Goal: Information Seeking & Learning: Learn about a topic

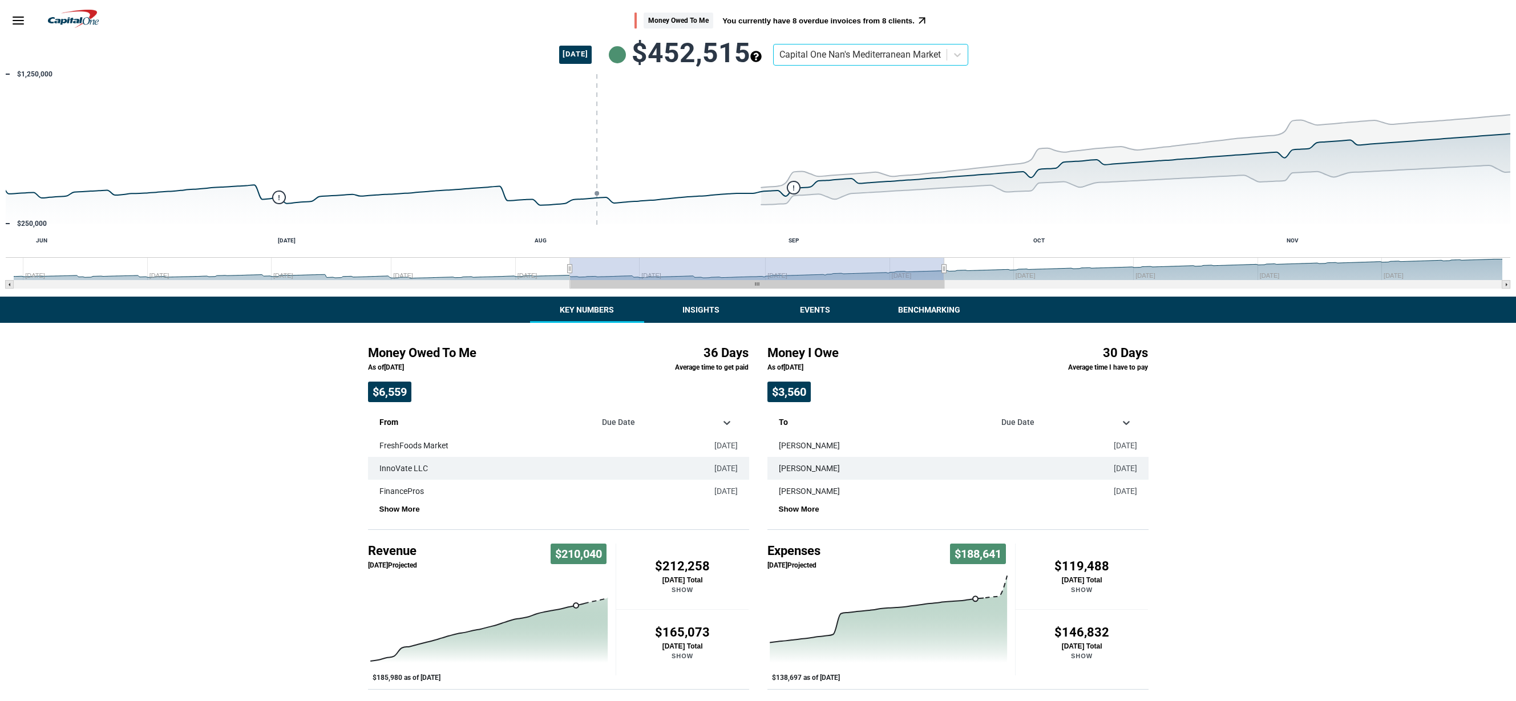
scroll to position [148, 0]
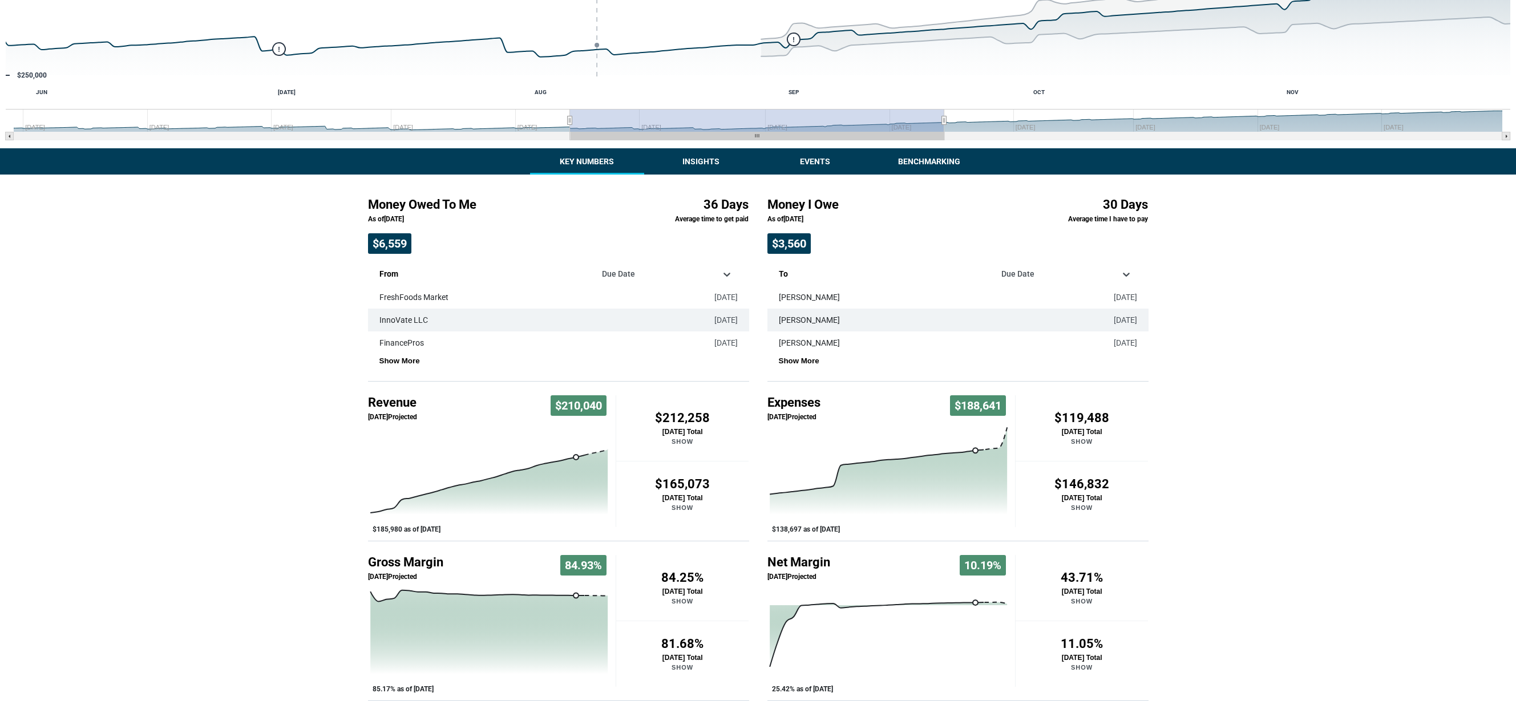
click at [705, 166] on div "Money Owed To Me You currently have 8 overdue invoices from 8 clients. [DATE] $…" at bounding box center [758, 277] width 1516 height 850
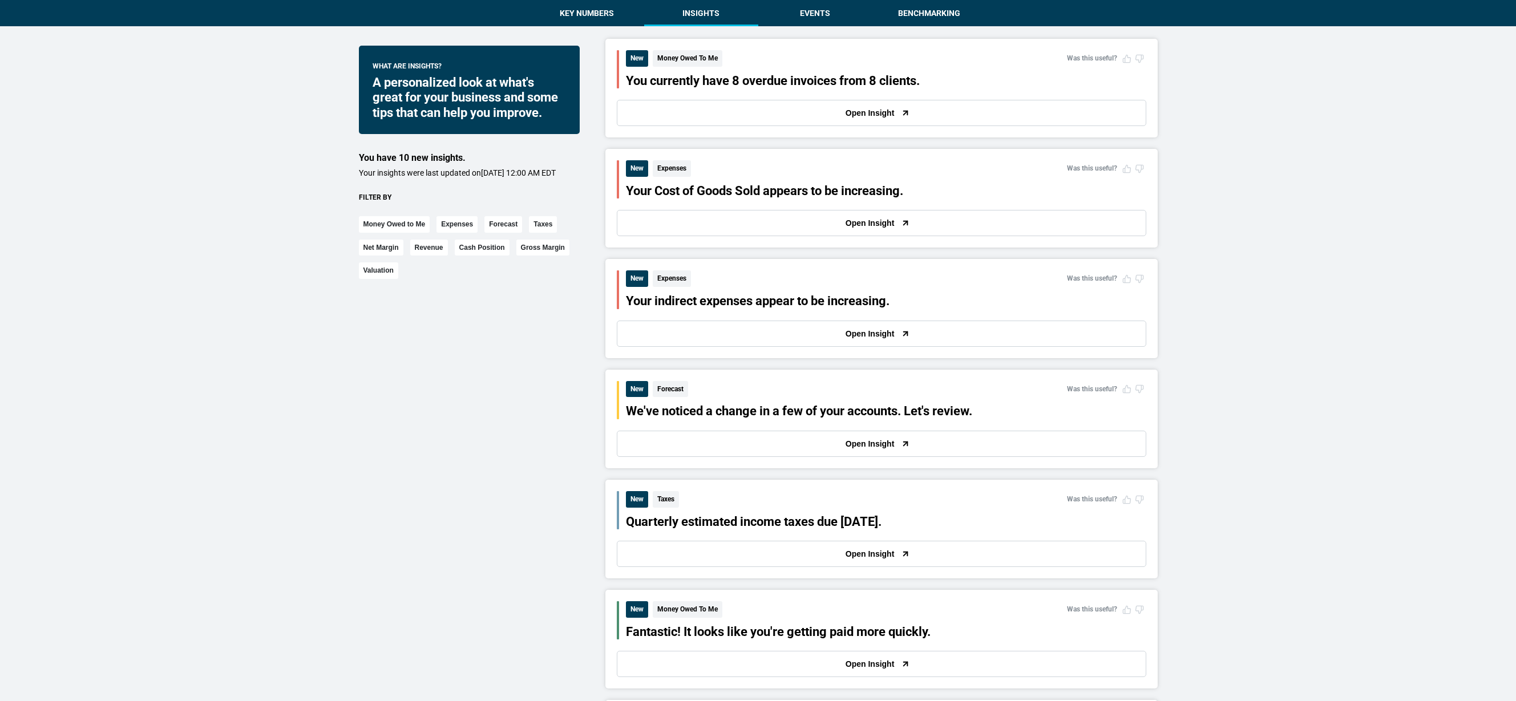
scroll to position [305, 0]
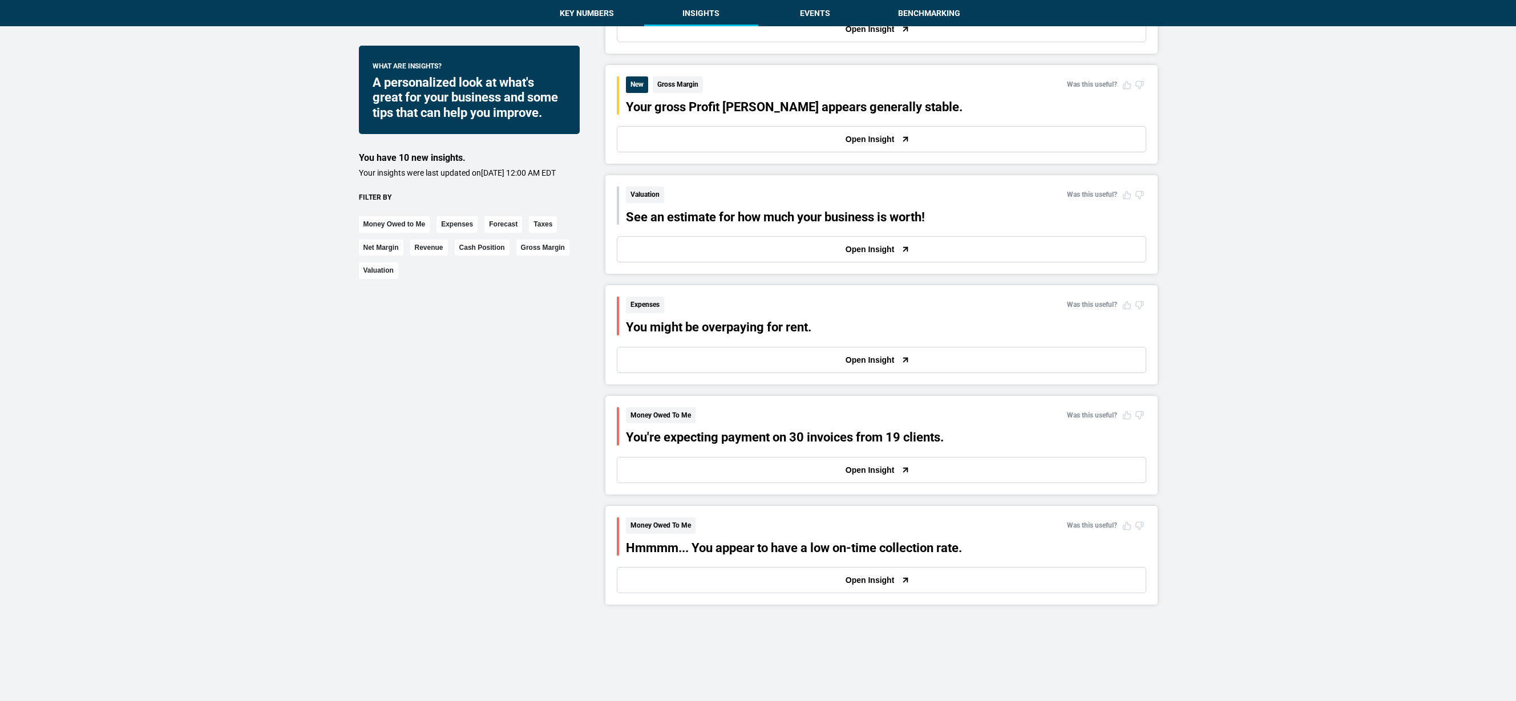
scroll to position [1301, 0]
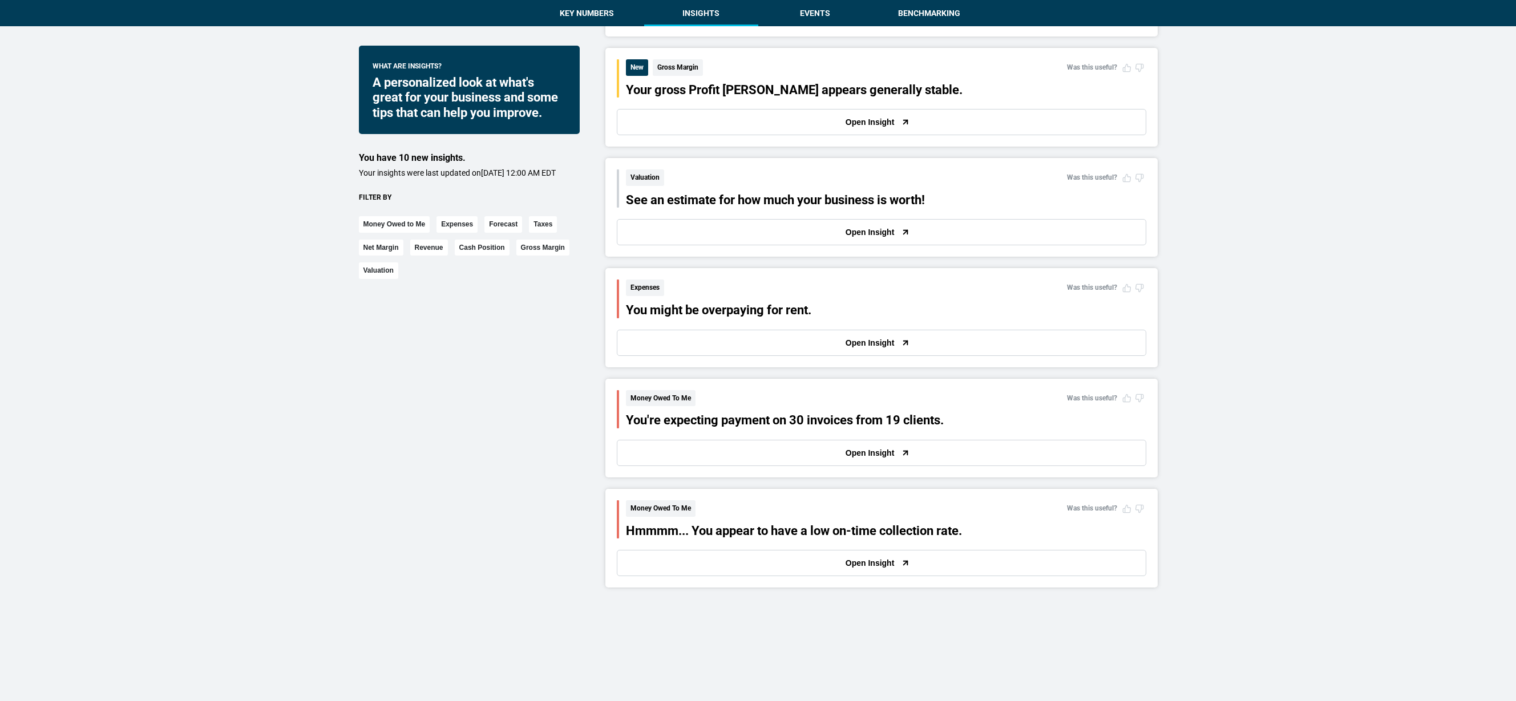
click at [783, 330] on button "Open Insight" at bounding box center [882, 343] width 530 height 26
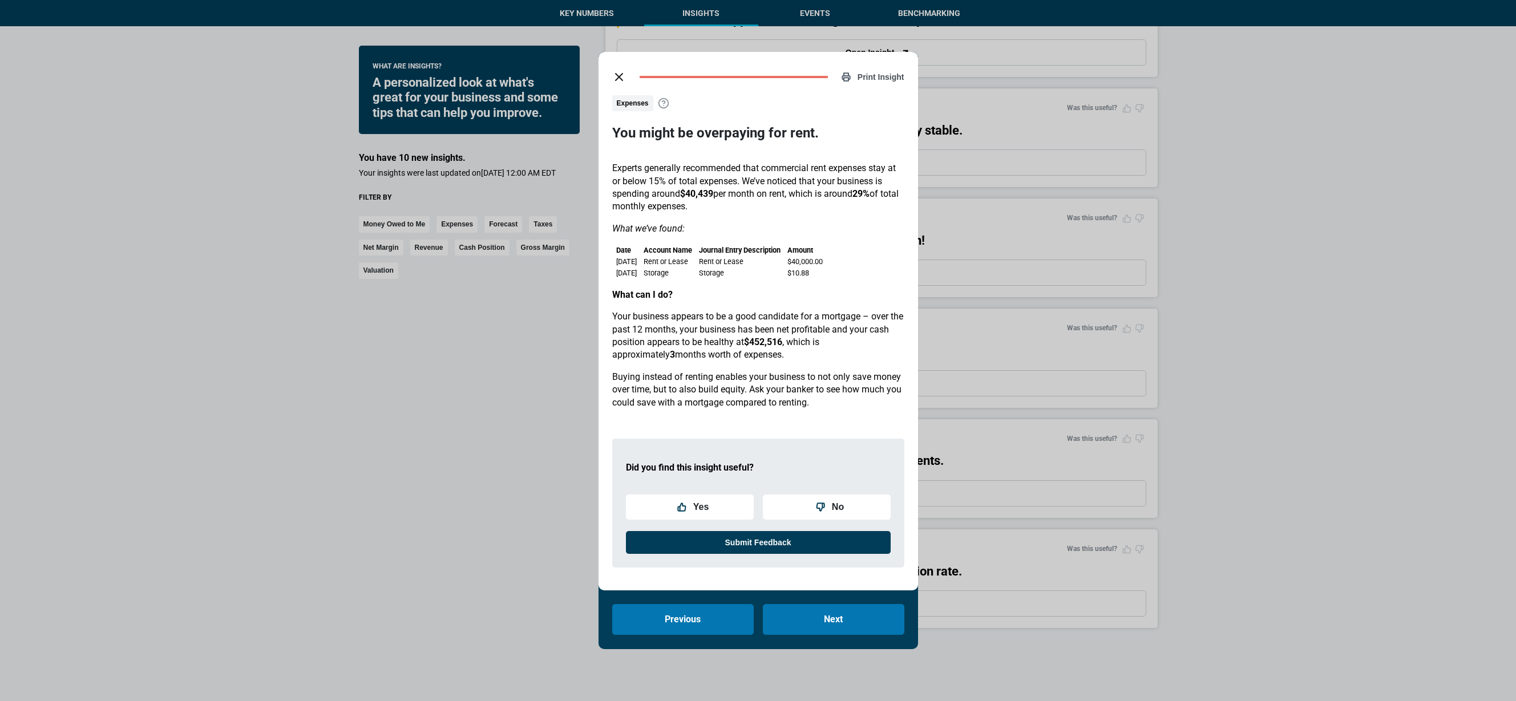
scroll to position [1224, 0]
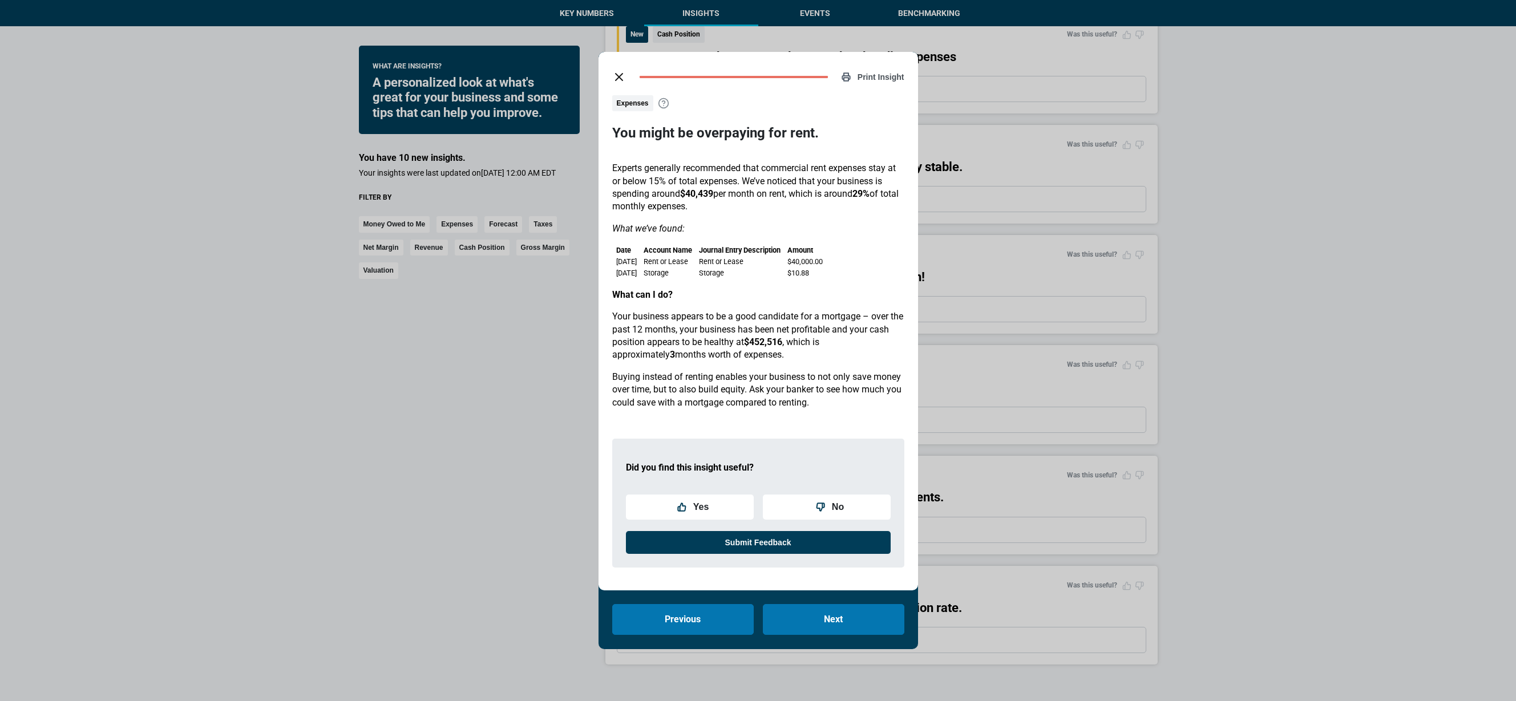
click at [737, 509] on button "Yes" at bounding box center [690, 507] width 128 height 25
click at [736, 506] on button "Yes" at bounding box center [690, 507] width 128 height 25
click at [746, 394] on p "Buying instead of renting enables your business to not only save money over tim…" at bounding box center [758, 390] width 292 height 38
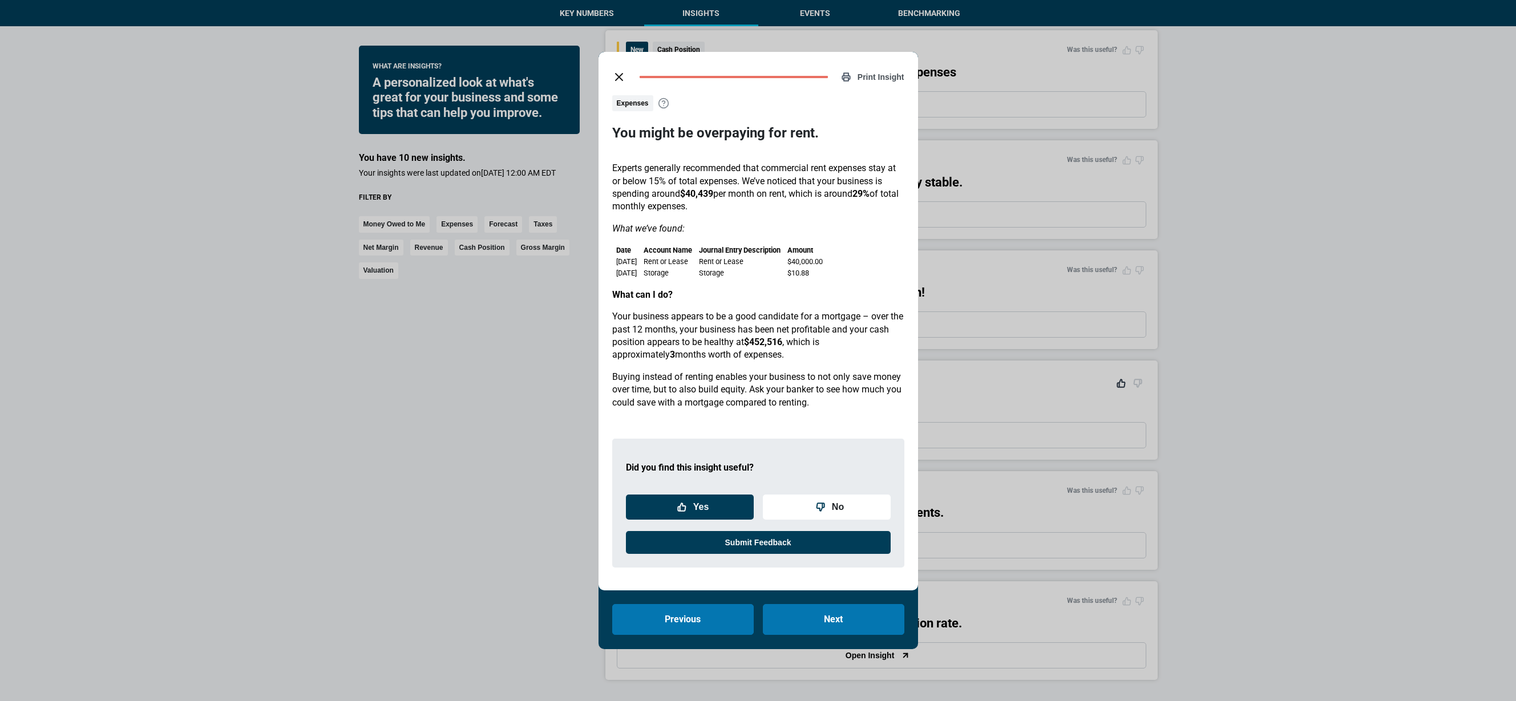
scroll to position [1209, 0]
click at [719, 518] on button "Yes" at bounding box center [690, 507] width 128 height 25
click at [718, 517] on button "Yes" at bounding box center [690, 507] width 128 height 25
click at [721, 386] on p "Buying instead of renting enables your business to not only save money over tim…" at bounding box center [758, 390] width 292 height 38
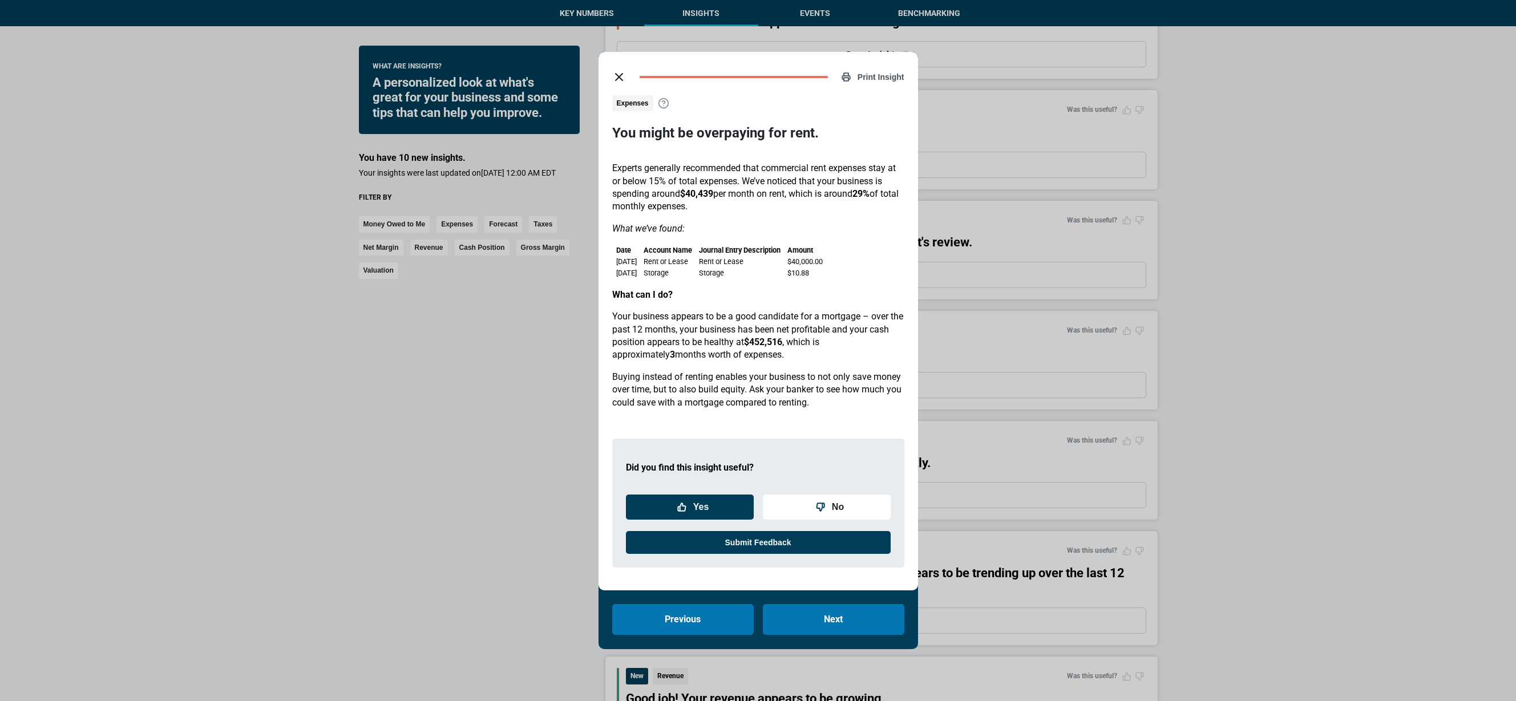
scroll to position [0, 0]
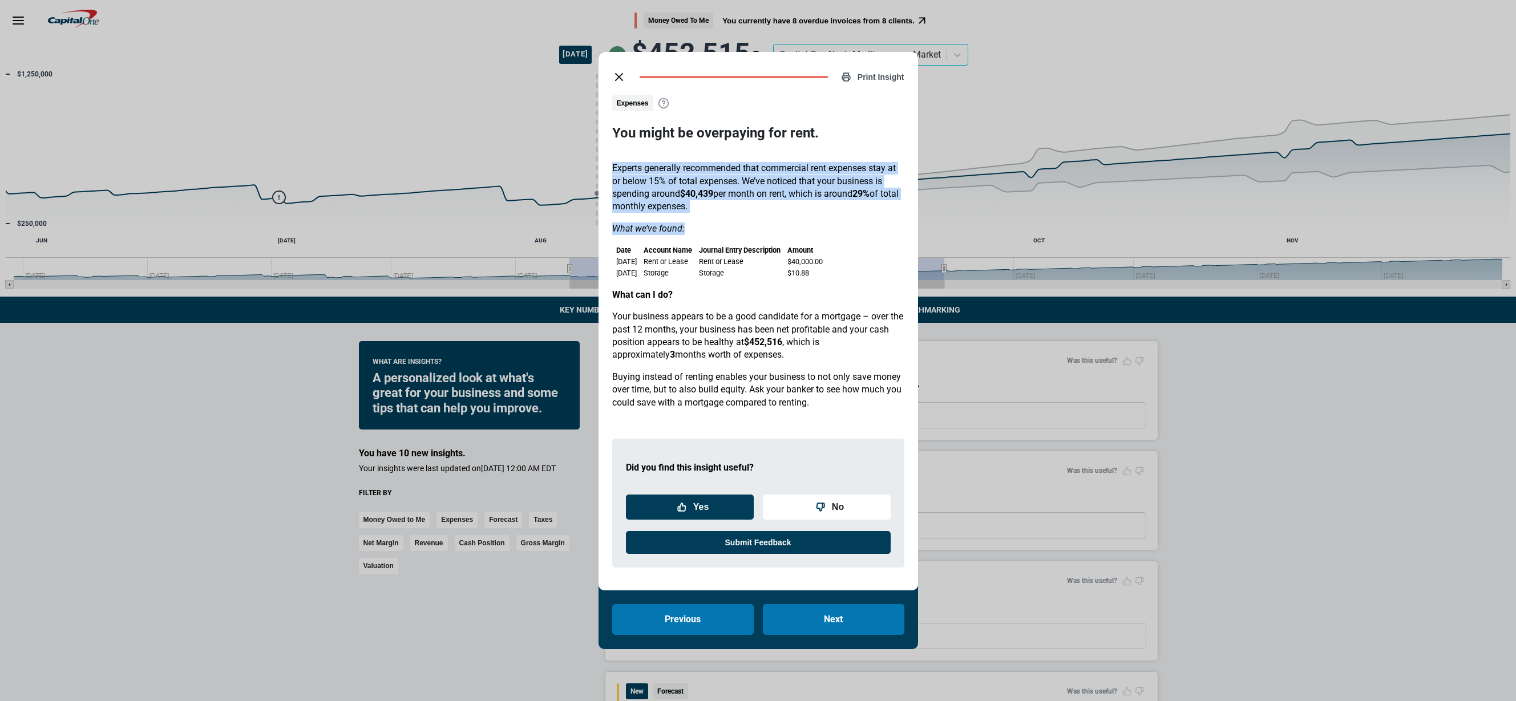
drag, startPoint x: 671, startPoint y: 159, endPoint x: 680, endPoint y: 237, distance: 79.3
click at [682, 237] on div "Expenses You might be overpaying for rent. Experts generally recommended that c…" at bounding box center [758, 336] width 292 height 482
click at [680, 237] on div "Experts generally recommended that commercial rent expenses stay at or below 15…" at bounding box center [758, 285] width 292 height 247
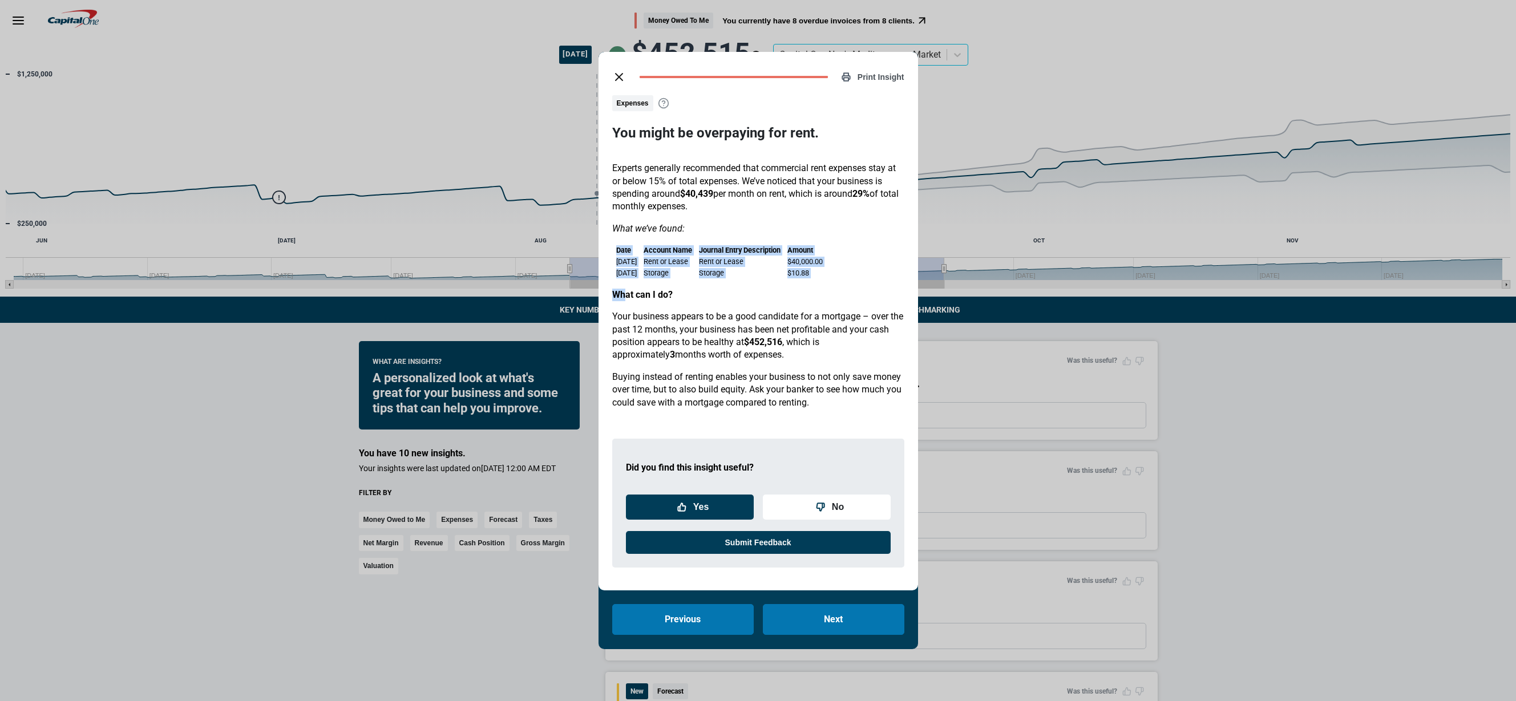
drag, startPoint x: 611, startPoint y: 243, endPoint x: 623, endPoint y: 292, distance: 51.1
click at [623, 292] on div "Experts generally recommended that commercial rent expenses stay at or below 15…" at bounding box center [758, 285] width 292 height 247
click at [623, 292] on strong "What can I do?" at bounding box center [642, 294] width 60 height 11
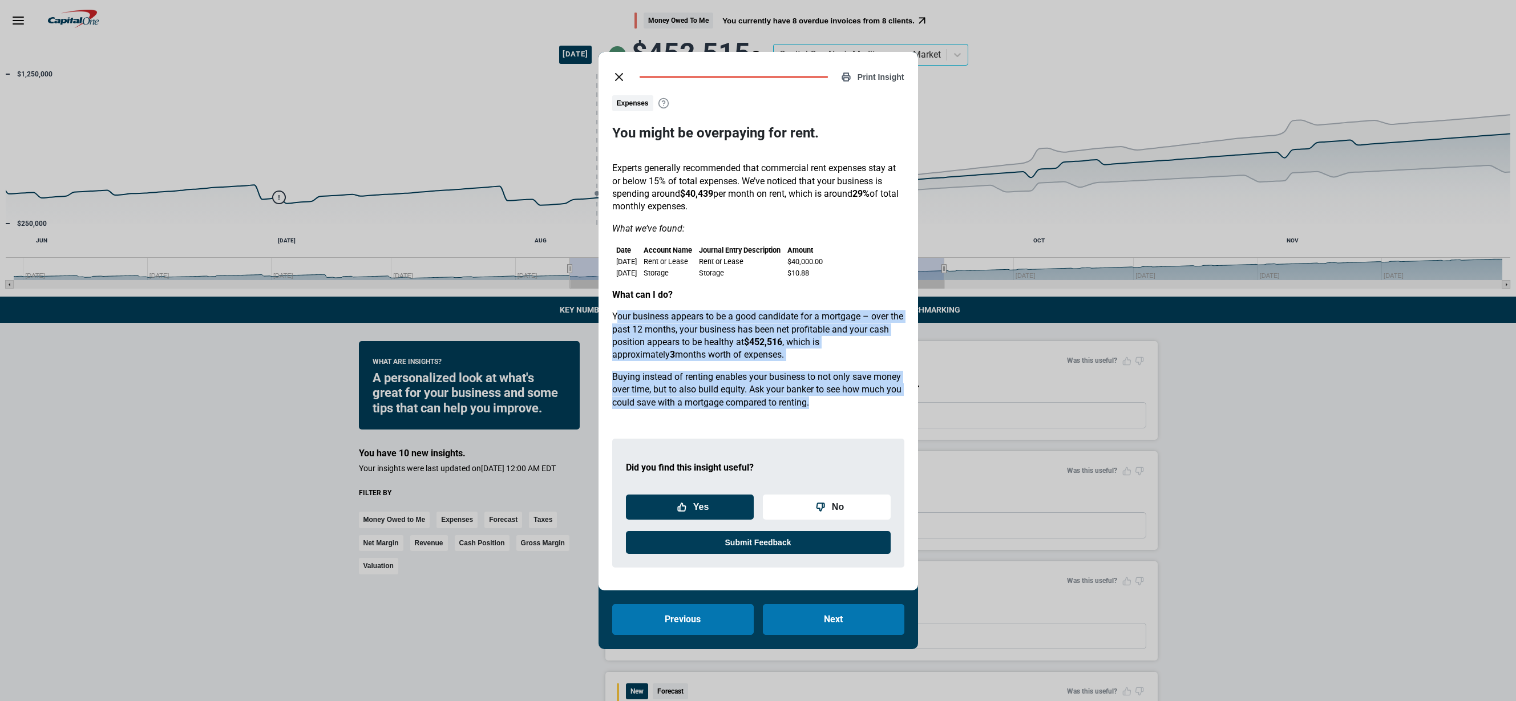
drag, startPoint x: 618, startPoint y: 317, endPoint x: 627, endPoint y: 417, distance: 100.8
click at [627, 417] on div "Expenses You might be overpaying for rent. Experts generally recommended that c…" at bounding box center [758, 336] width 292 height 482
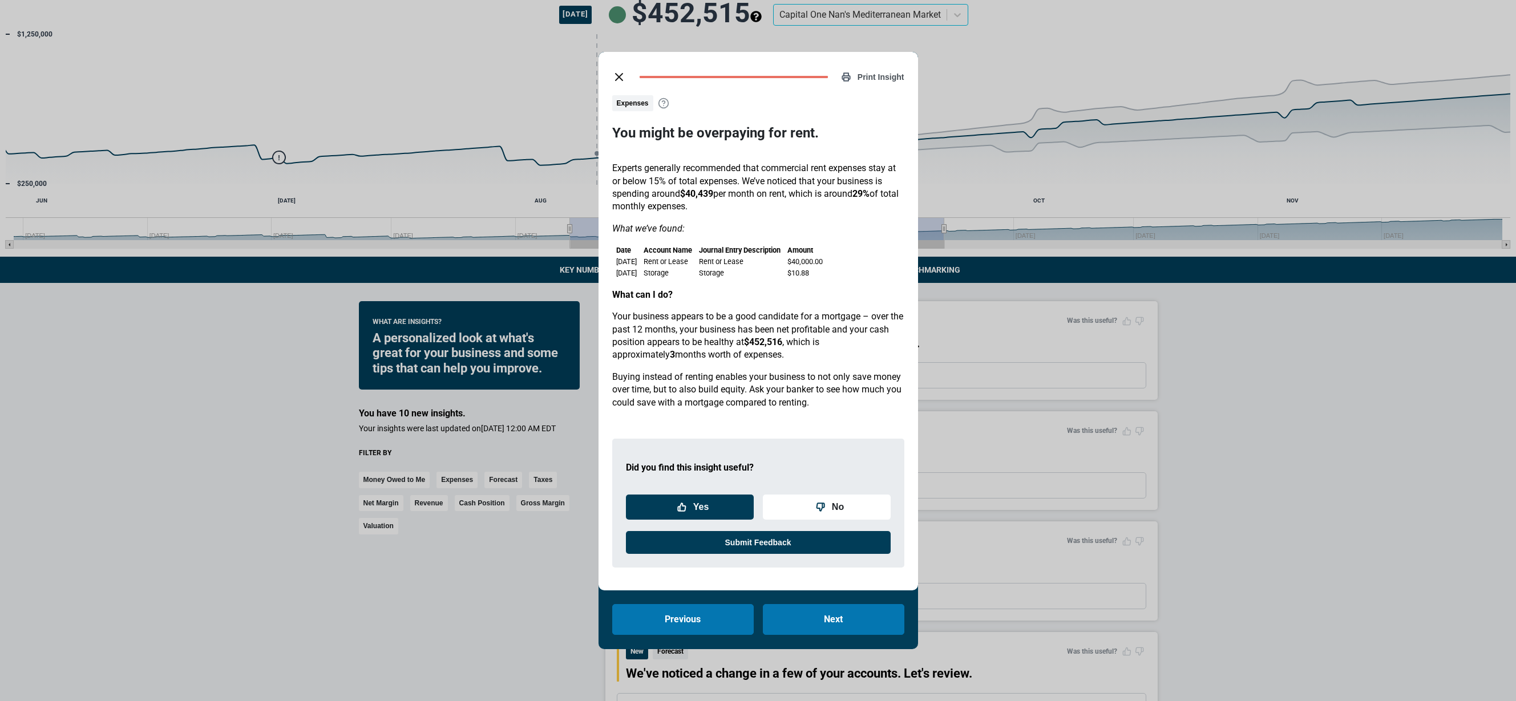
scroll to position [37, 0]
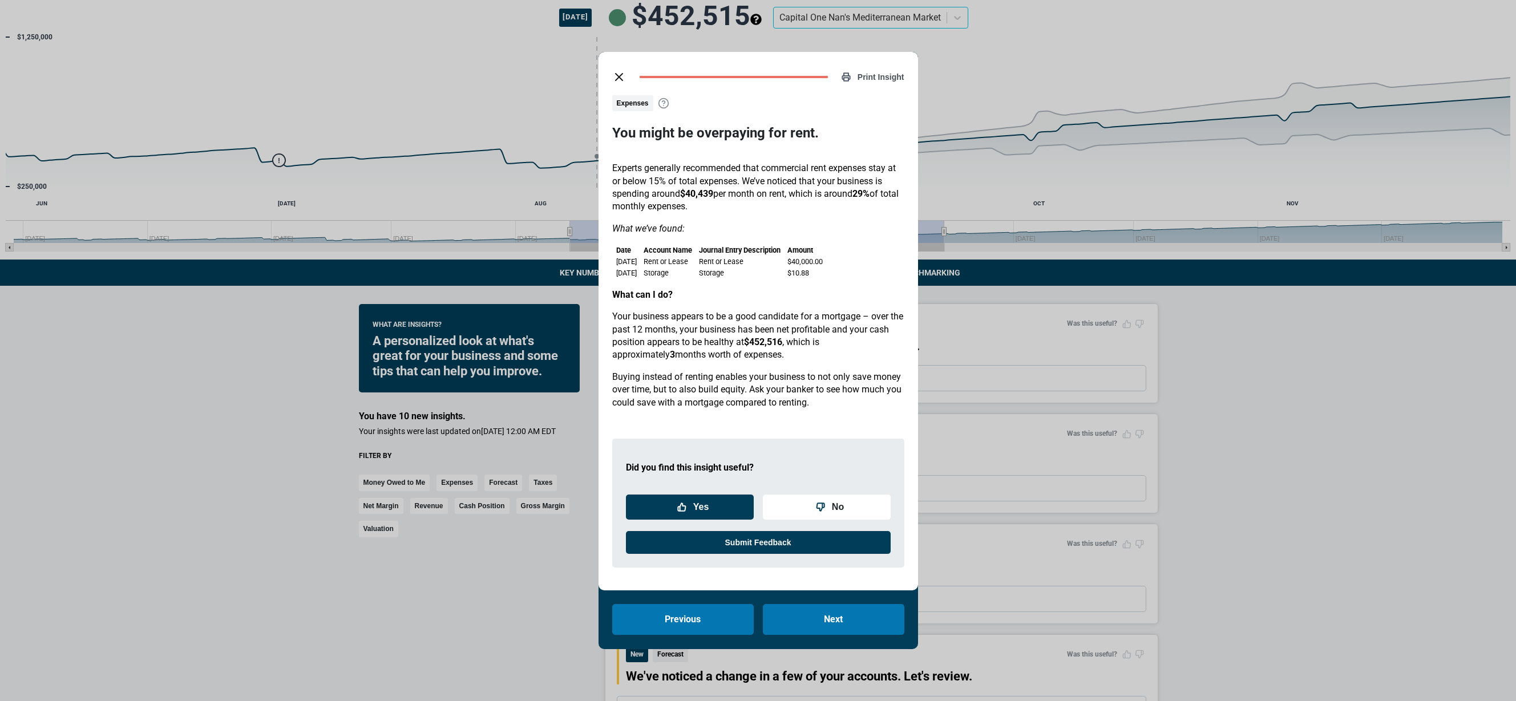
click at [619, 76] on line "close dialog" at bounding box center [619, 77] width 7 height 7
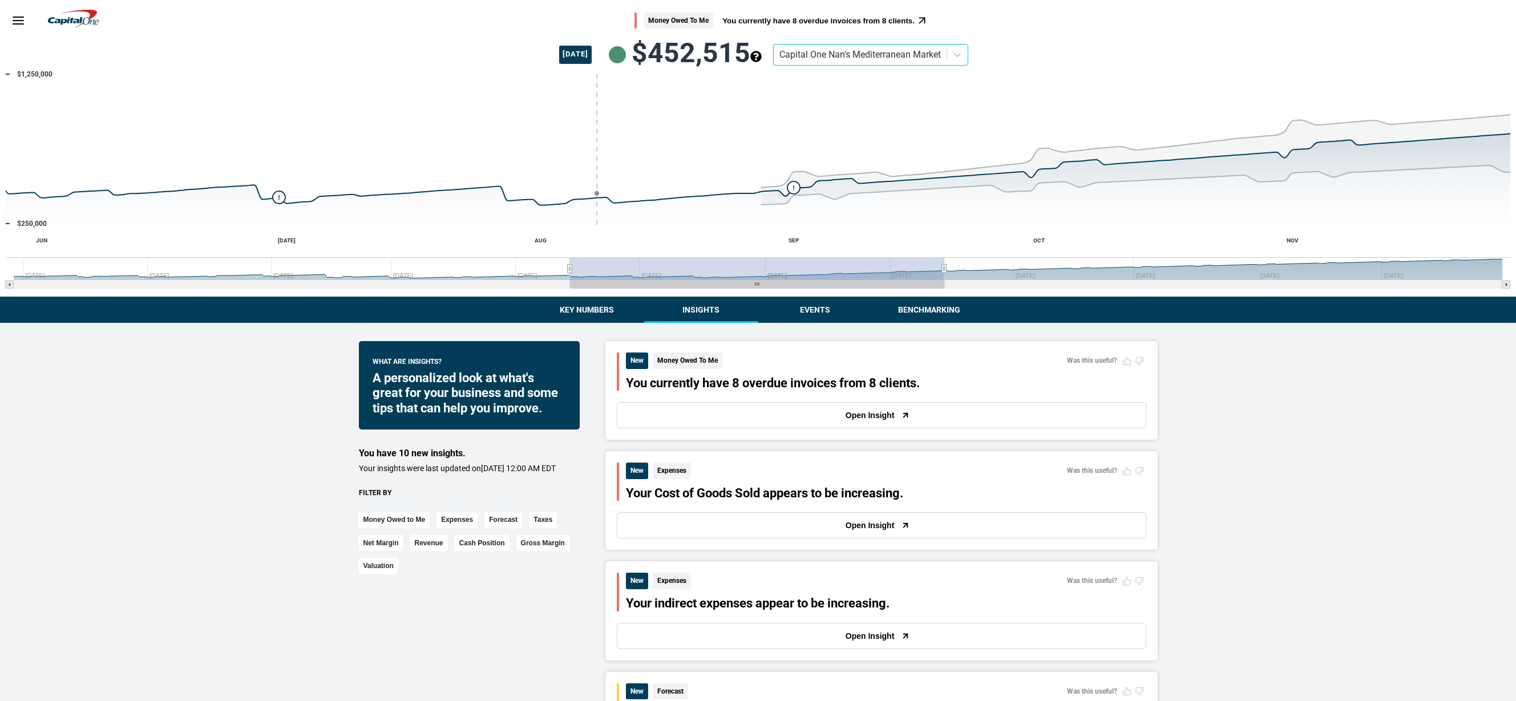
click at [810, 296] on rect "Interactive chart" at bounding box center [758, 182] width 1516 height 228
click at [816, 304] on button "Events" at bounding box center [815, 310] width 114 height 26
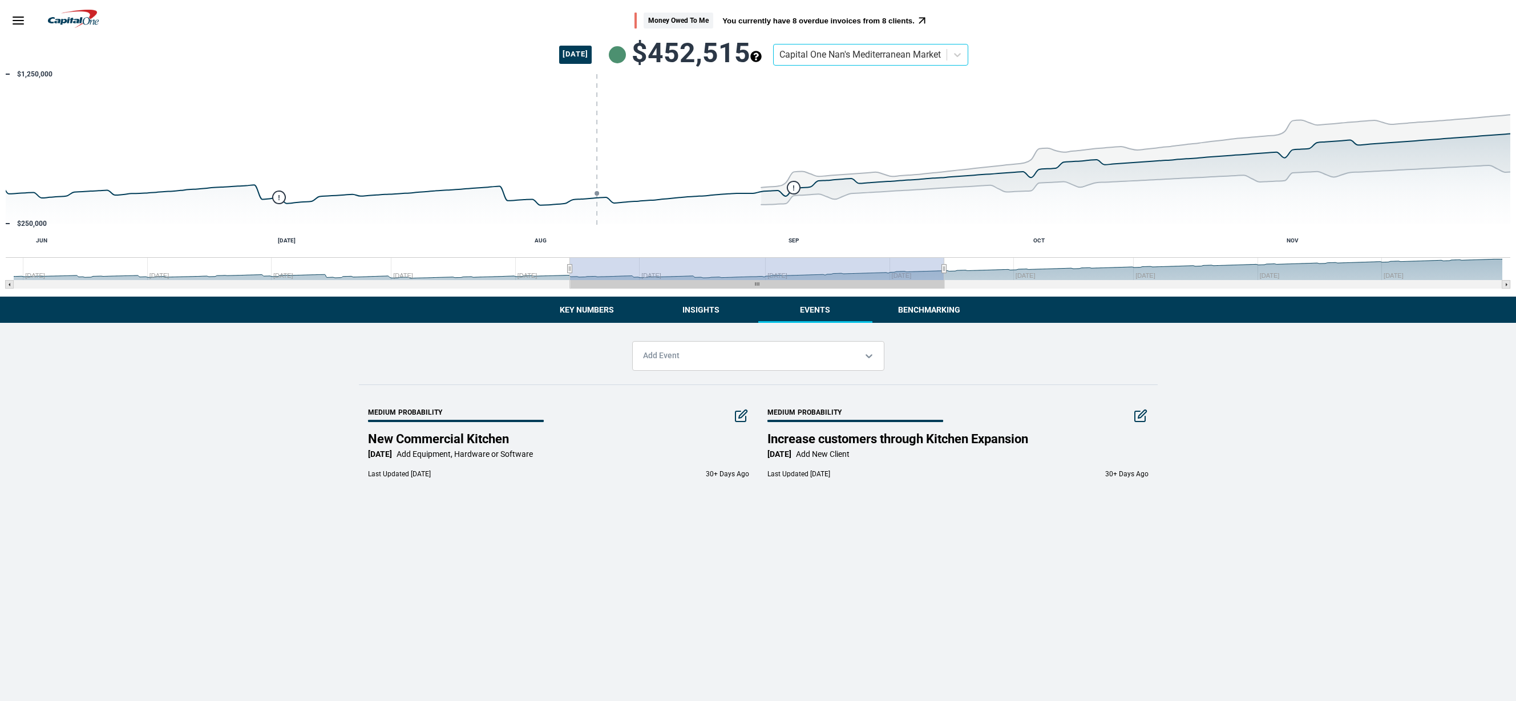
click at [894, 309] on button "Benchmarking" at bounding box center [930, 310] width 114 height 26
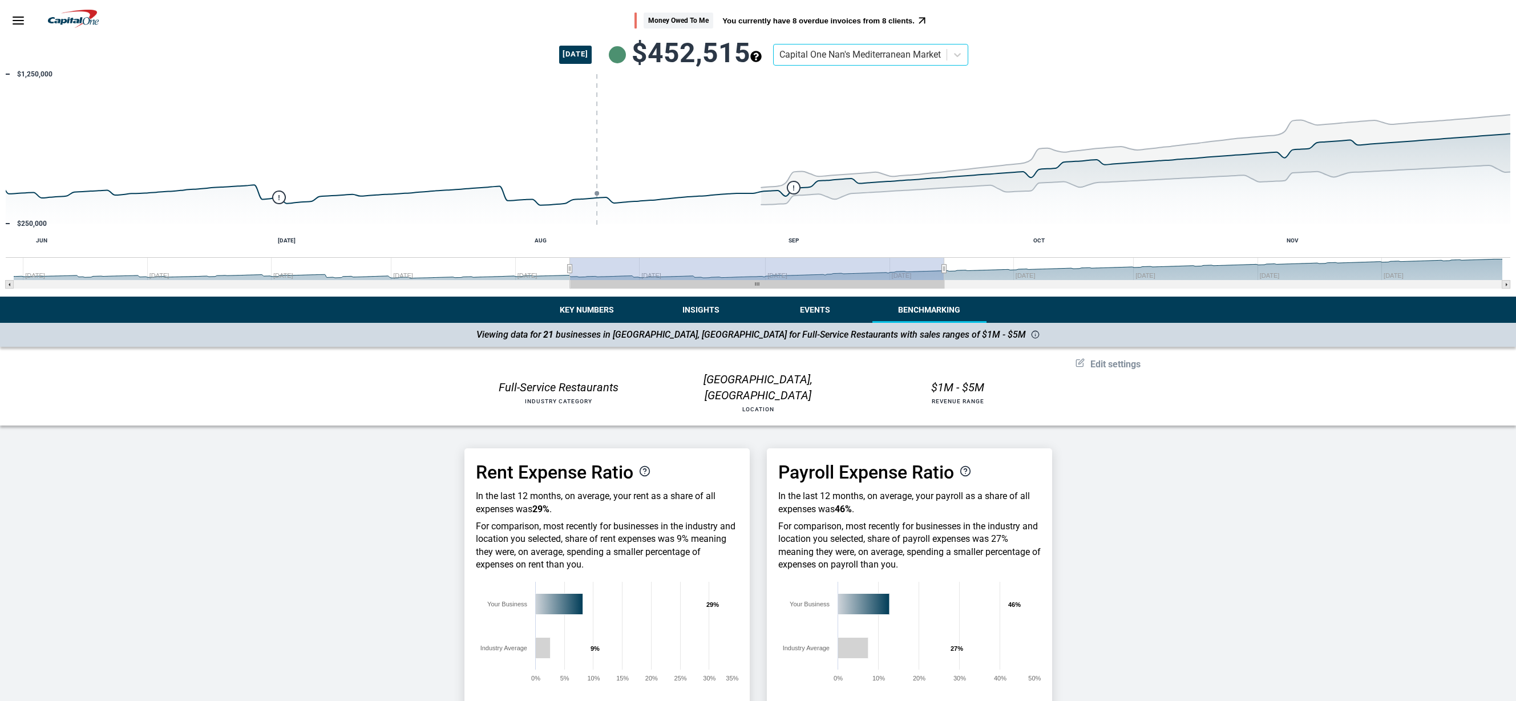
click at [703, 304] on button "Insights" at bounding box center [701, 310] width 114 height 26
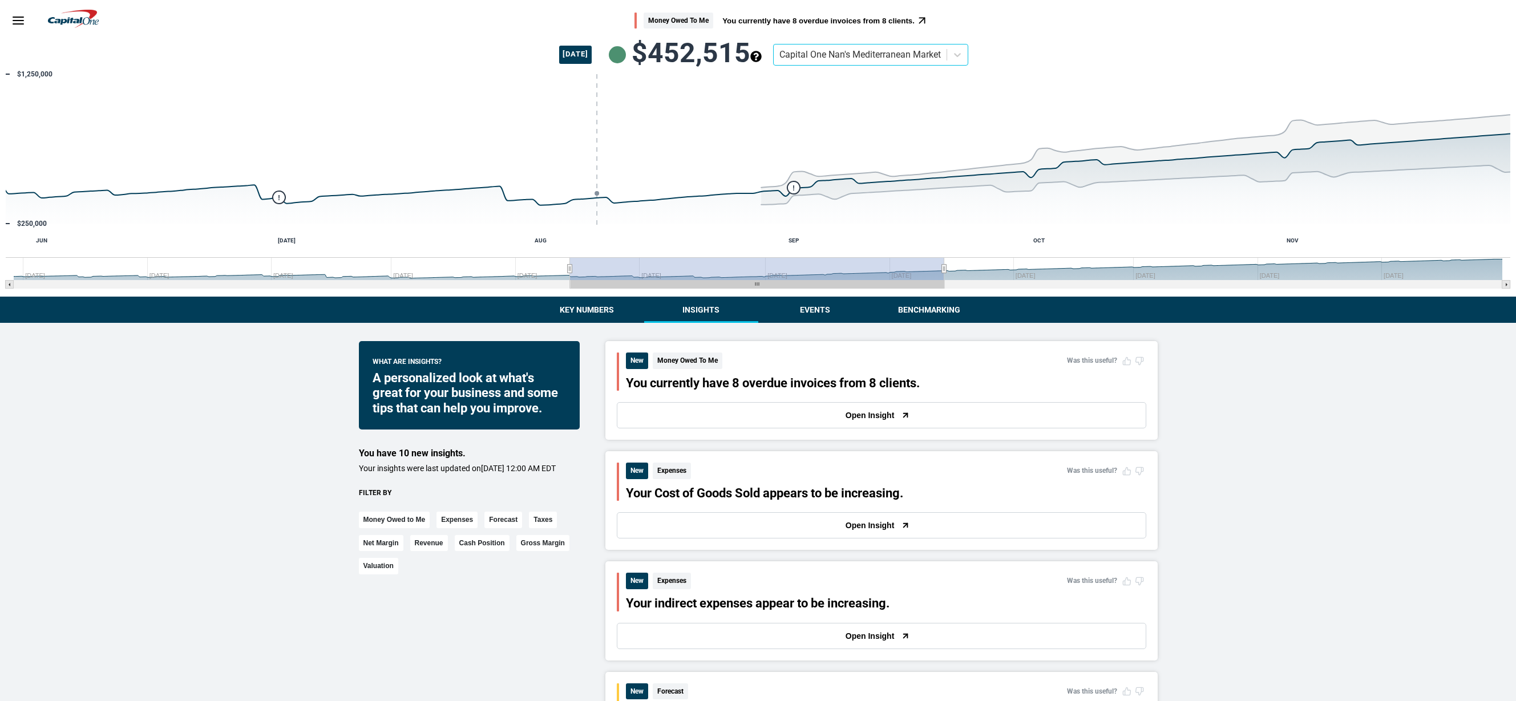
click at [927, 309] on button "Benchmarking" at bounding box center [930, 310] width 114 height 26
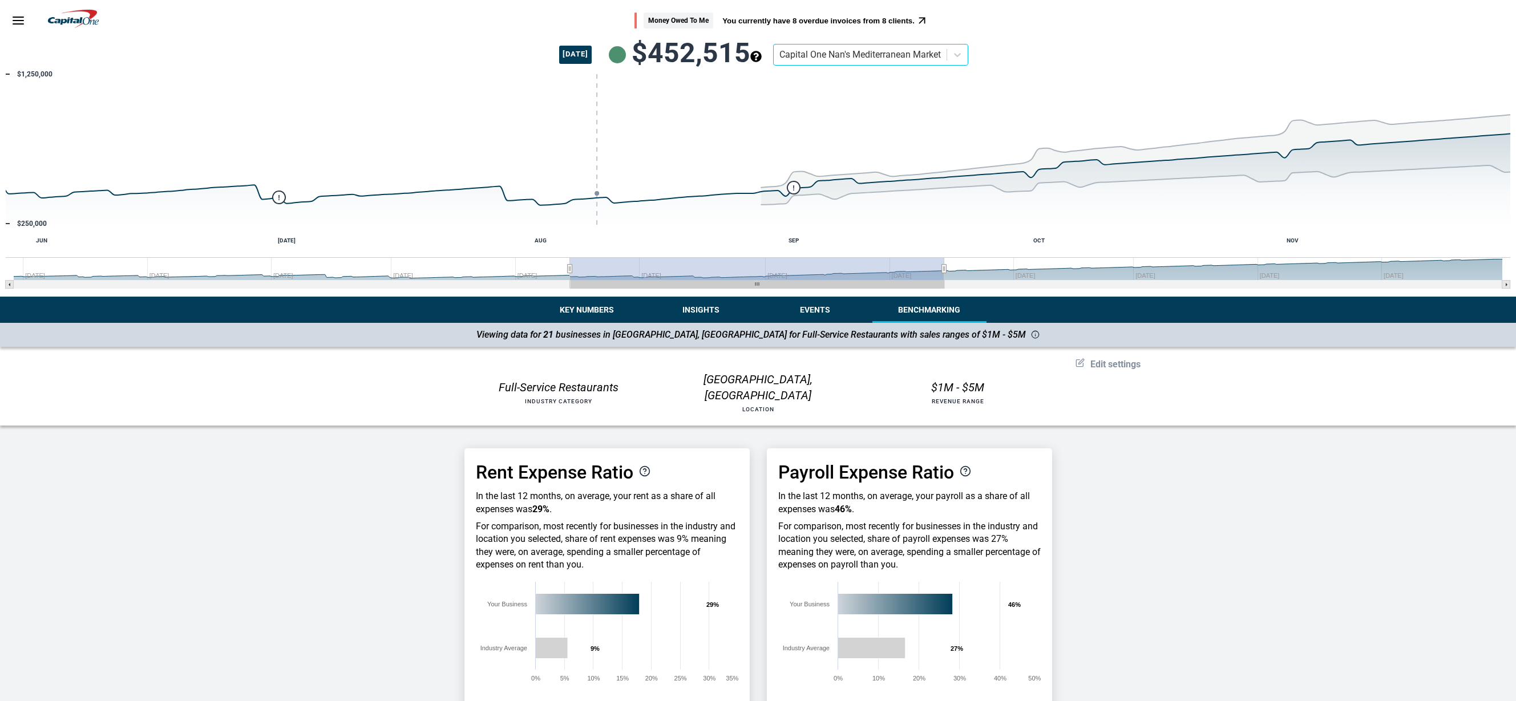
click at [706, 317] on button "Insights" at bounding box center [701, 310] width 114 height 26
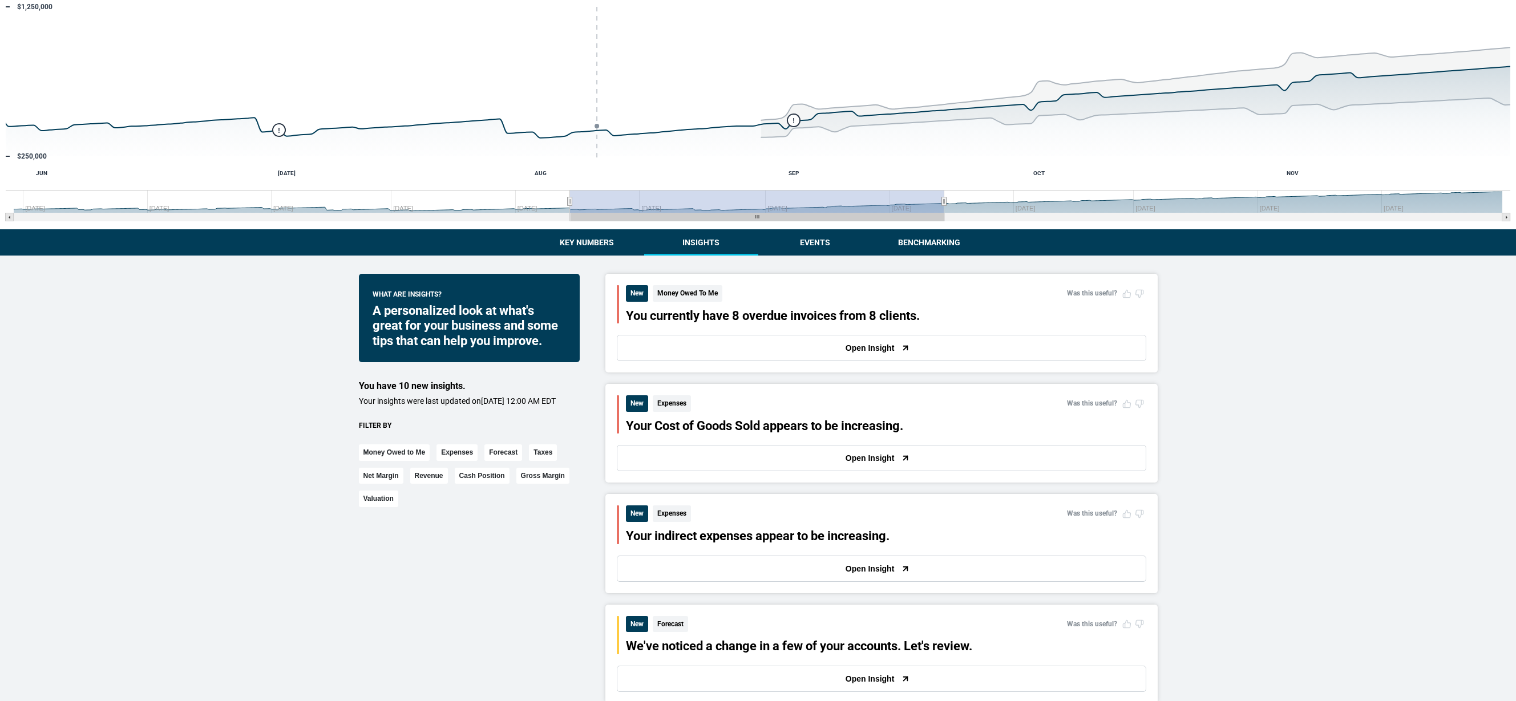
scroll to position [84, 0]
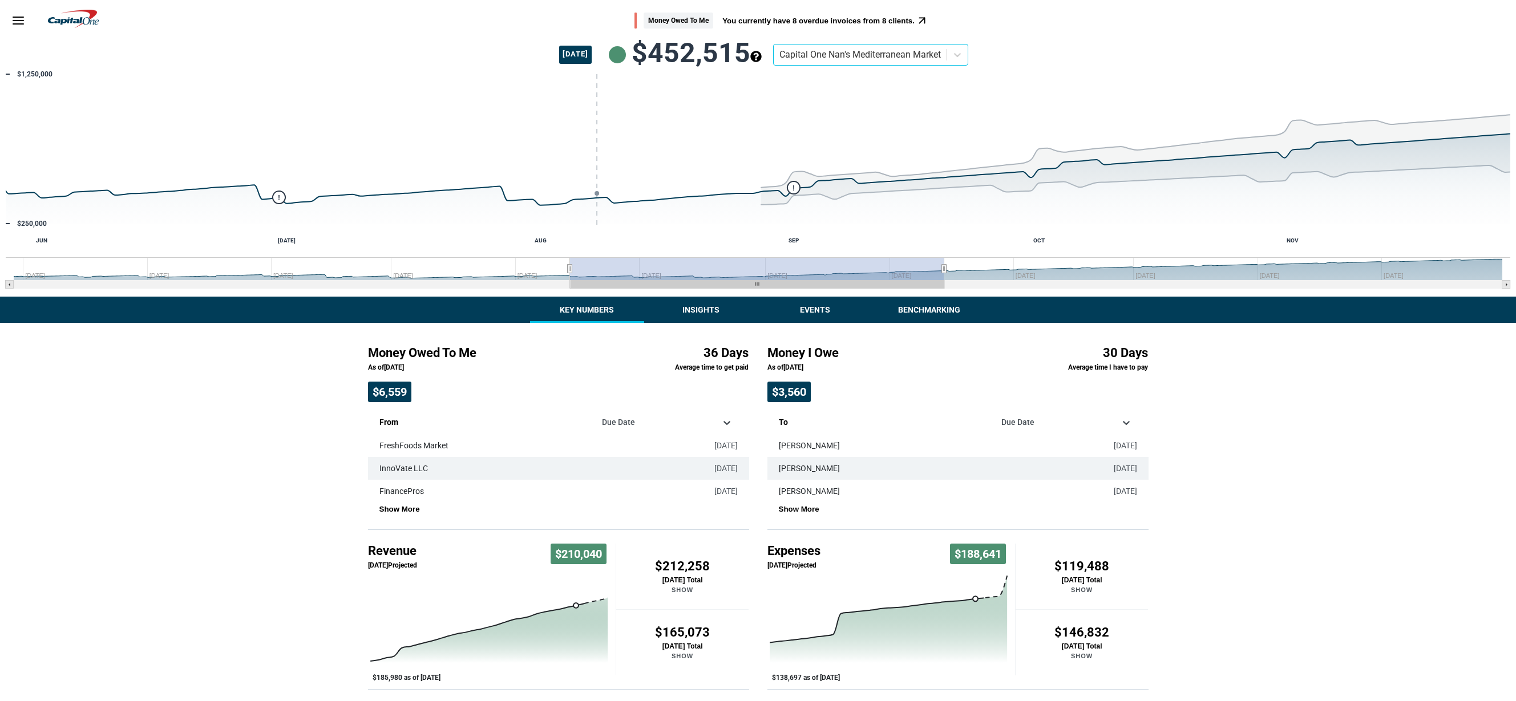
click at [711, 325] on div "Money Owed To Me As of [DATE] $6,559 36 Days Average time to get paid From Due …" at bounding box center [559, 426] width 400 height 207
click at [704, 312] on button "Insights" at bounding box center [701, 310] width 114 height 26
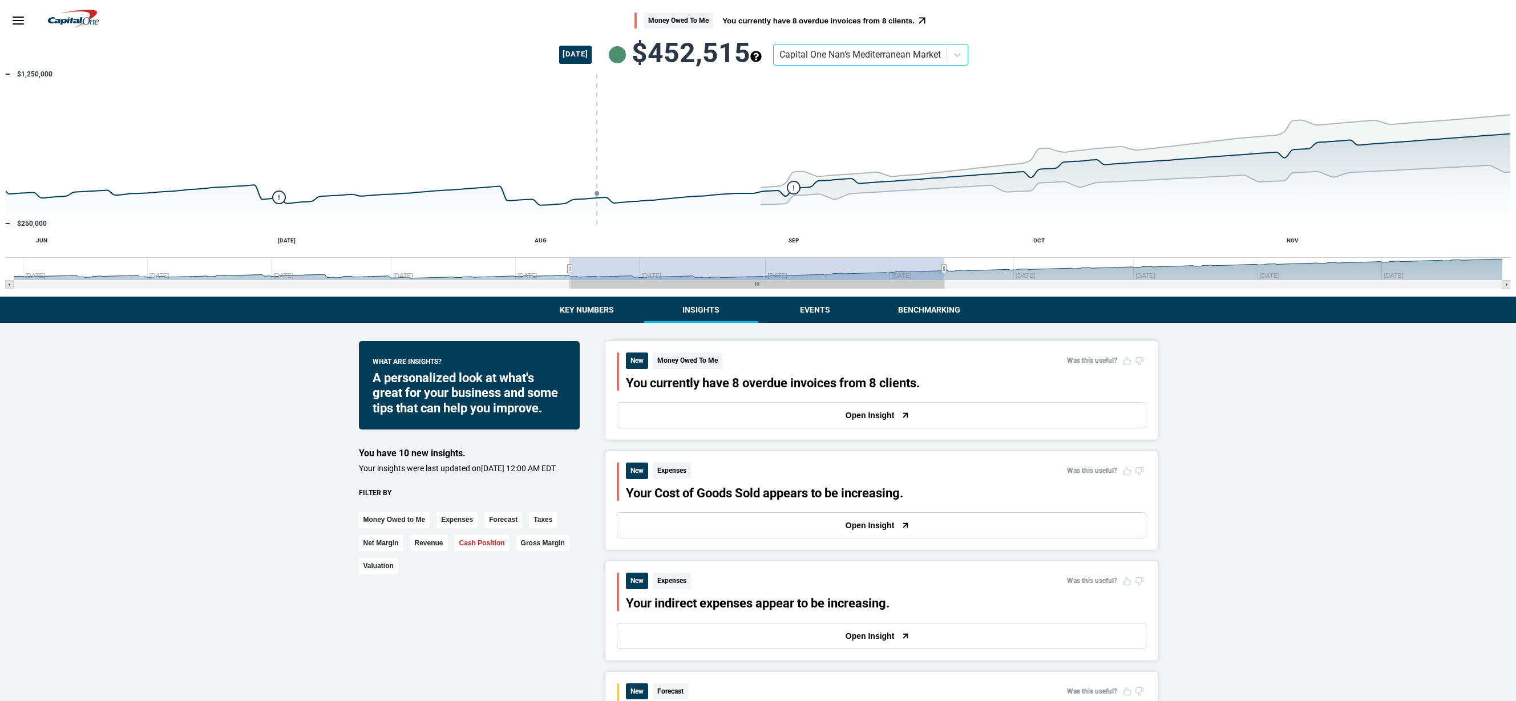
click at [487, 552] on button "Cash Position" at bounding box center [482, 543] width 55 height 17
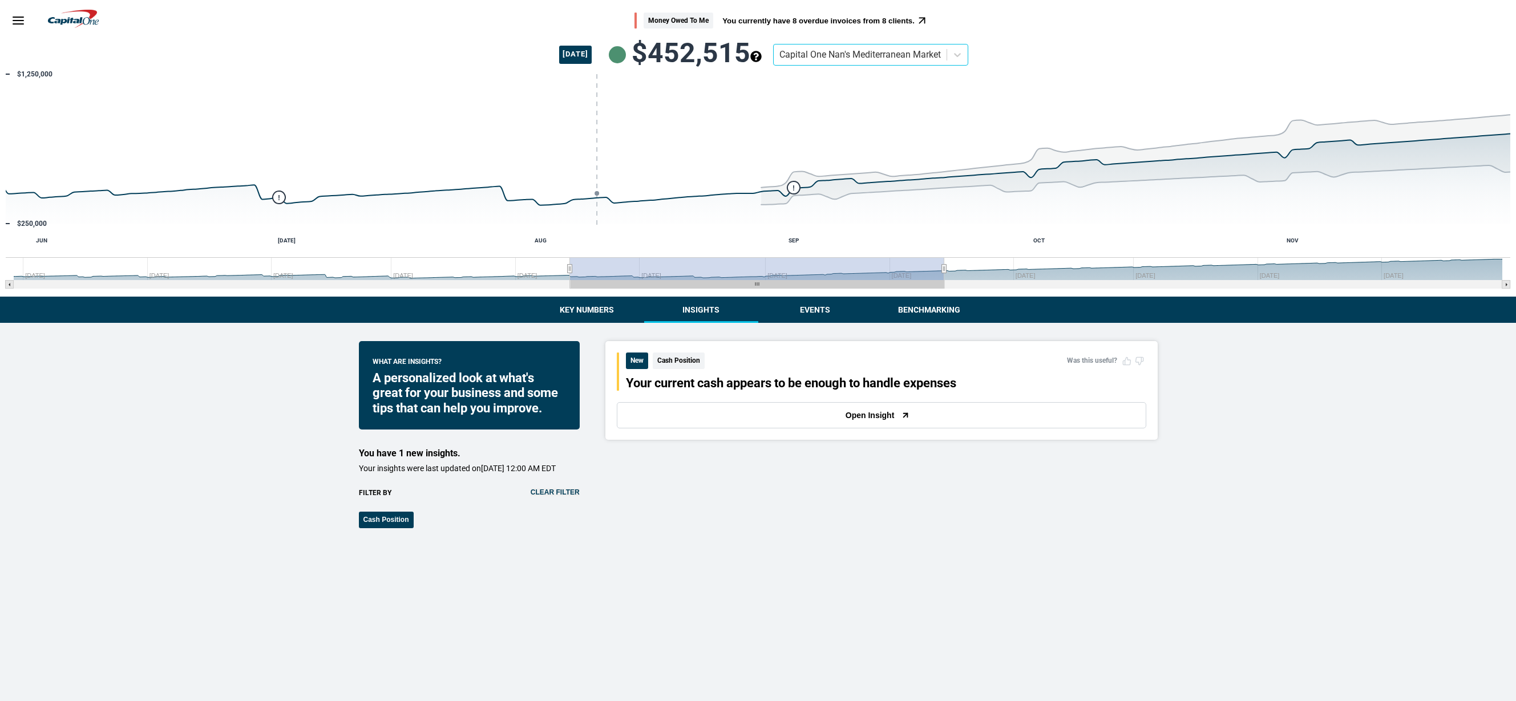
click at [556, 497] on button "Clear filter" at bounding box center [555, 493] width 49 height 8
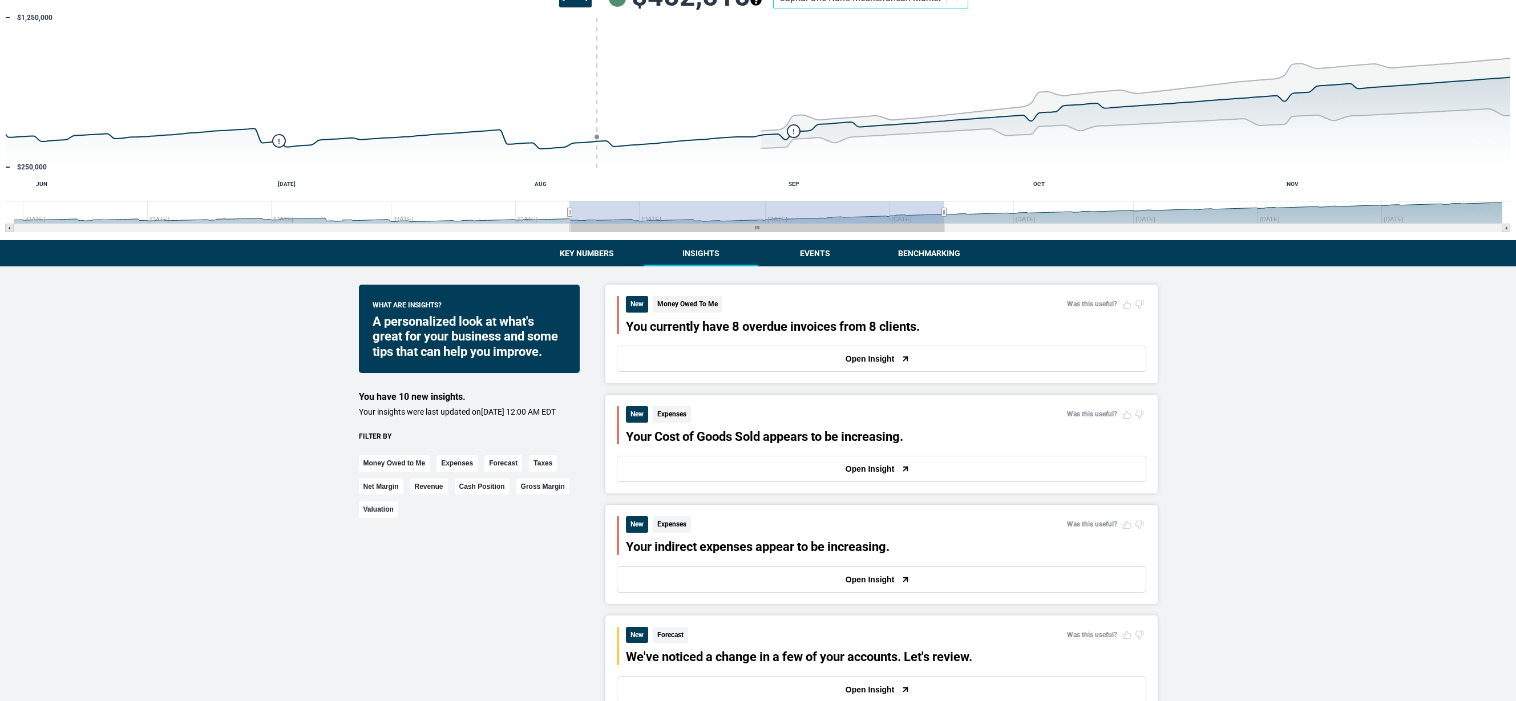
scroll to position [64, 0]
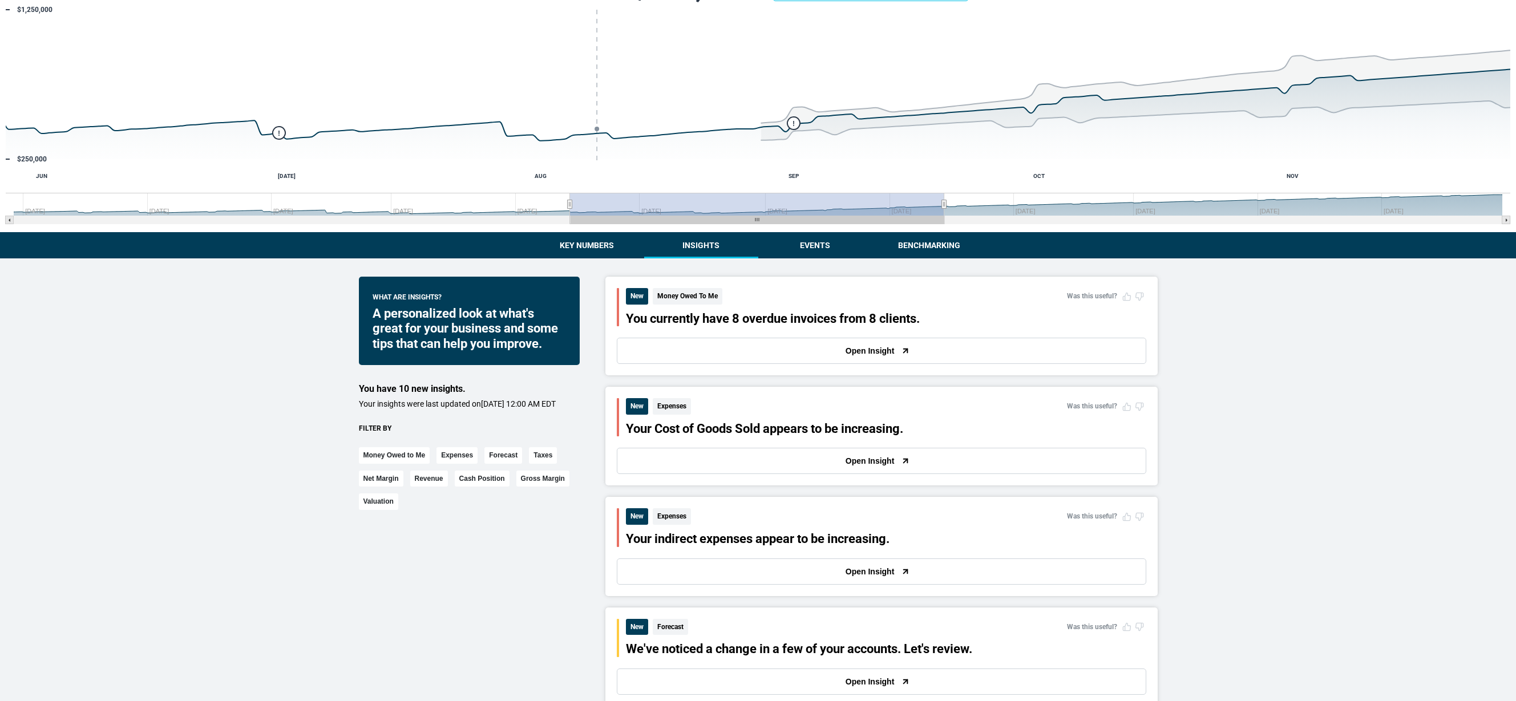
click at [640, 576] on button "Open Insight" at bounding box center [882, 572] width 530 height 26
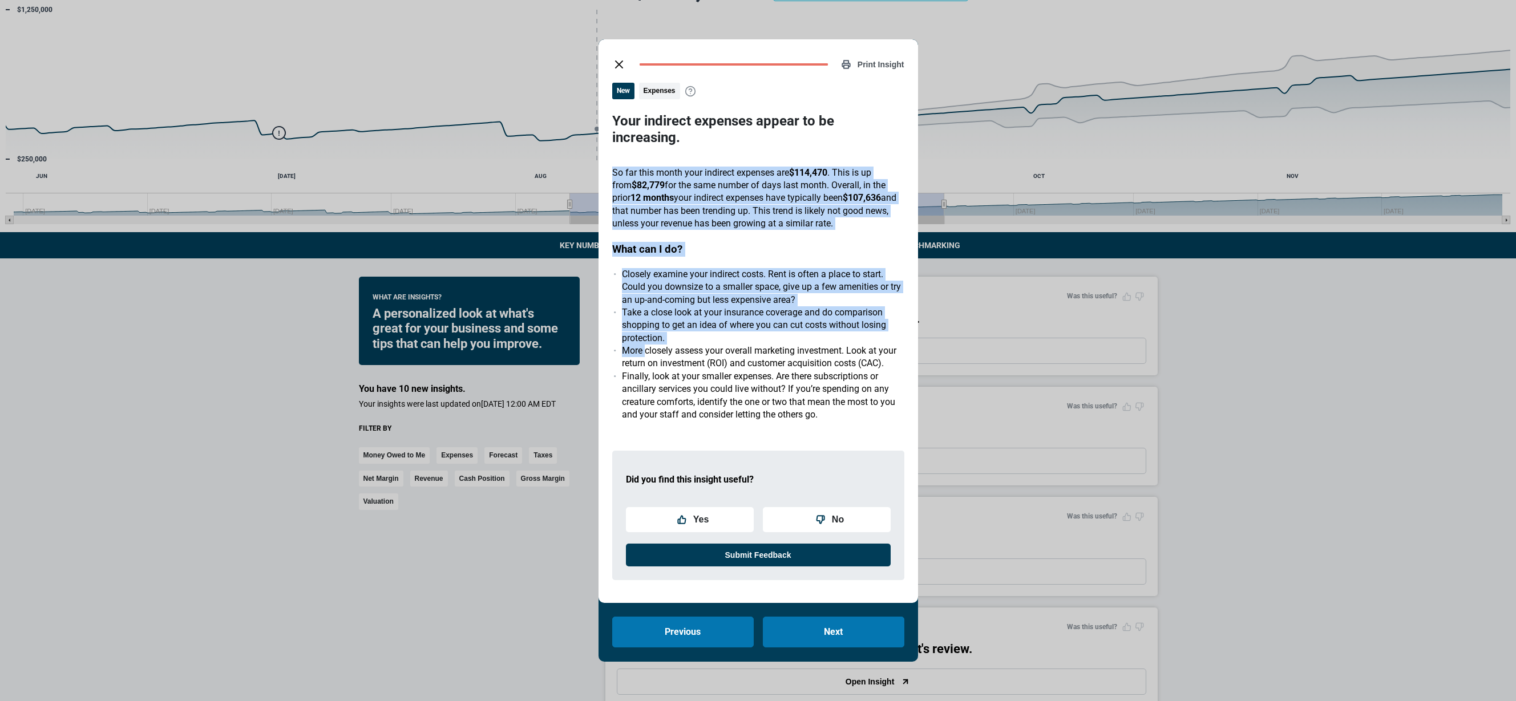
drag, startPoint x: 612, startPoint y: 156, endPoint x: 640, endPoint y: 340, distance: 185.8
click at [641, 340] on div "New Expenses Your indirect expenses appear to be increasing. So far this month …" at bounding box center [758, 336] width 292 height 507
click at [640, 345] on li "More closely assess your overall marketing investment. Look at your return on i…" at bounding box center [763, 358] width 283 height 26
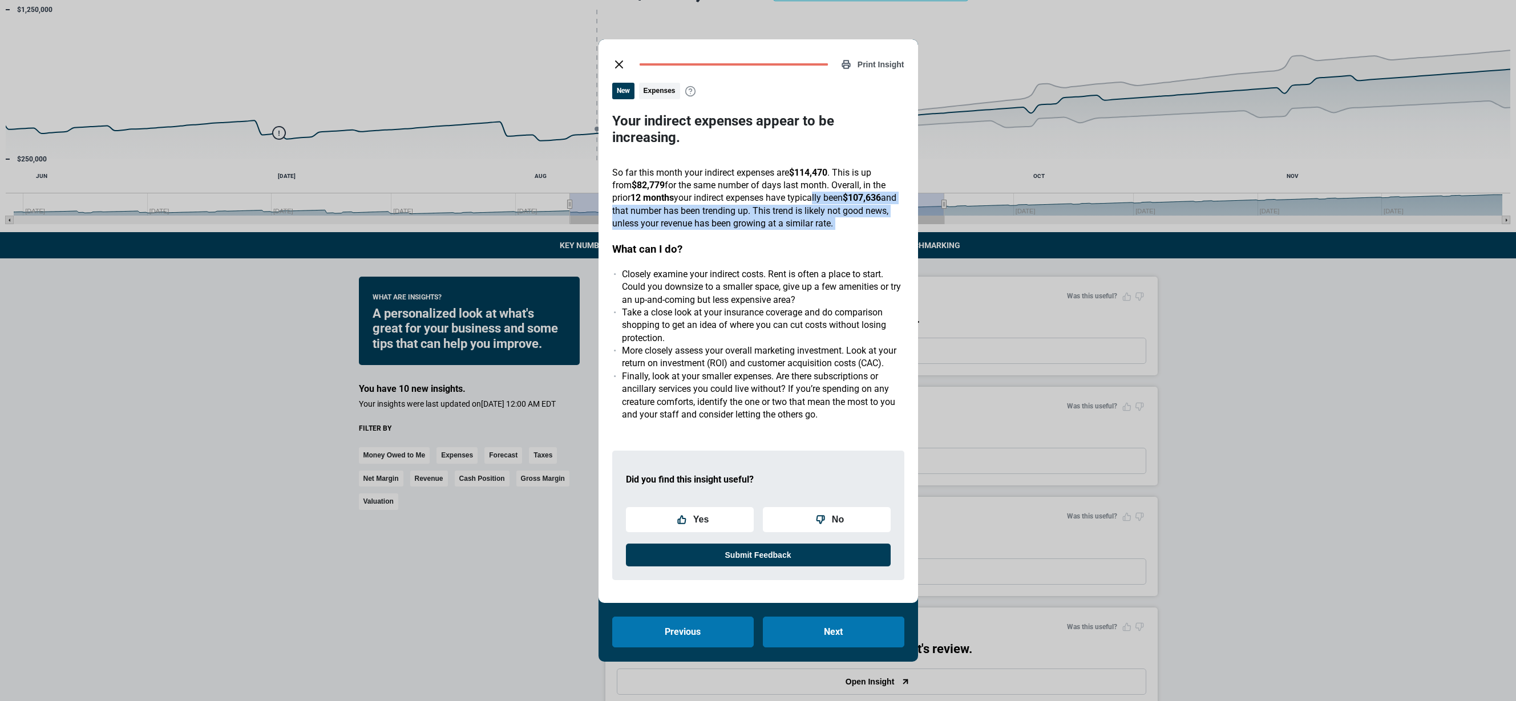
drag, startPoint x: 778, startPoint y: 193, endPoint x: 779, endPoint y: 230, distance: 36.5
click at [780, 230] on div "So far this month your indirect expenses are $114,470 . This is up from $82,779…" at bounding box center [758, 294] width 292 height 255
click at [779, 230] on div "So far this month your indirect expenses are $114,470 . This is up from $82,779…" at bounding box center [758, 294] width 292 height 255
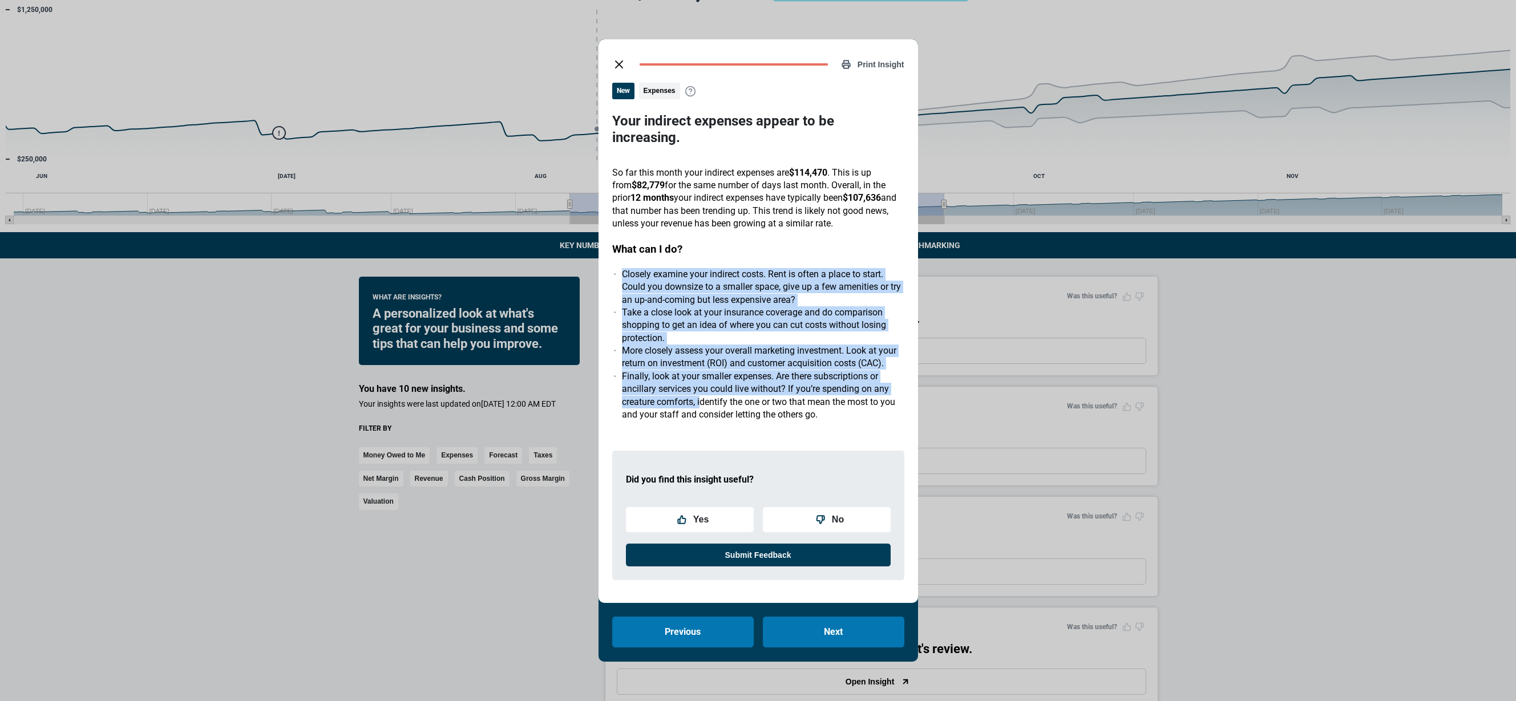
drag, startPoint x: 616, startPoint y: 259, endPoint x: 703, endPoint y: 388, distance: 155.4
click at [703, 388] on div "So far this month your indirect expenses are $114,470 . This is up from $82,779…" at bounding box center [758, 294] width 292 height 255
click at [703, 388] on li "Finally, look at your smaller expenses. Are there subscriptions or ancillary se…" at bounding box center [763, 395] width 283 height 51
drag, startPoint x: 859, startPoint y: 405, endPoint x: 743, endPoint y: 239, distance: 202.5
click at [743, 240] on div "So far this month your indirect expenses are $114,470 . This is up from $82,779…" at bounding box center [758, 294] width 292 height 255
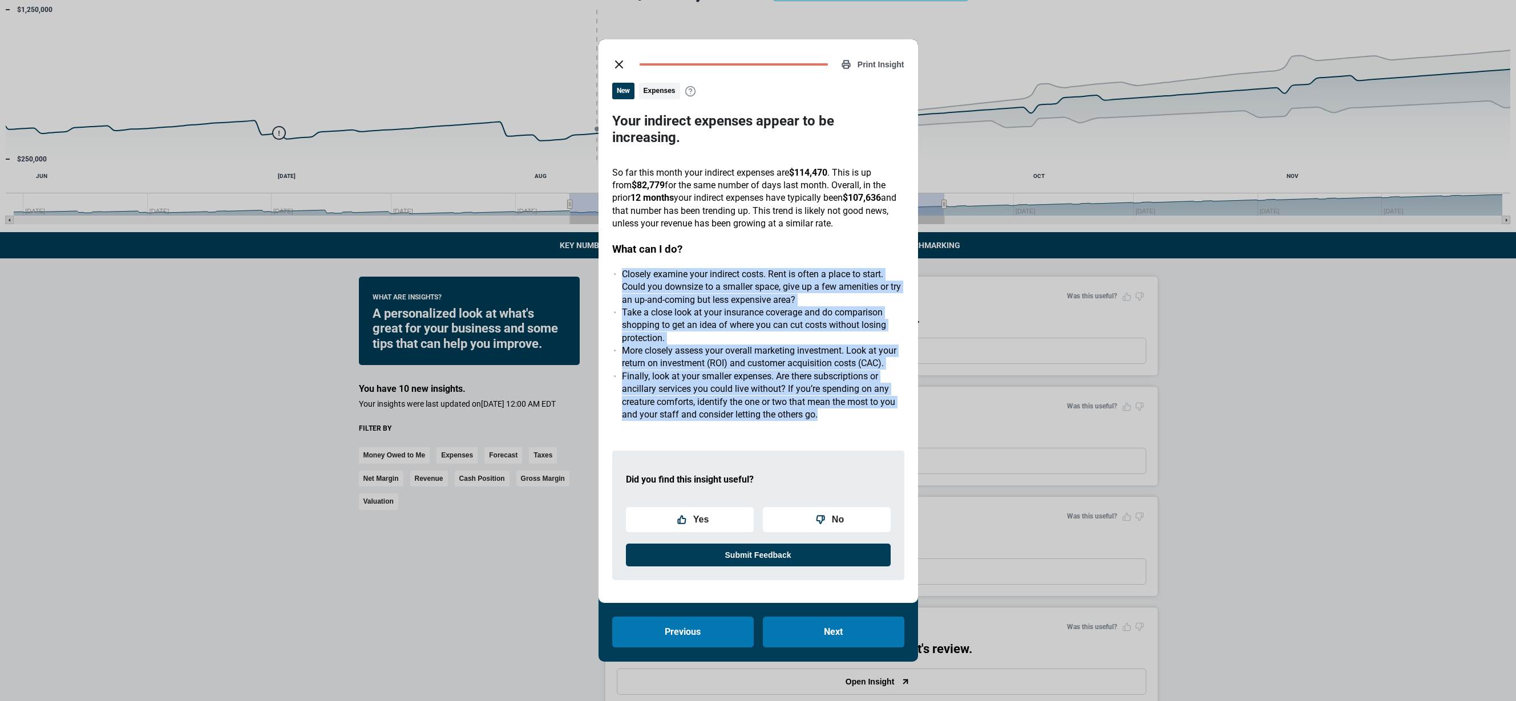
click at [743, 242] on h3 "What can I do?" at bounding box center [758, 249] width 292 height 15
drag, startPoint x: 743, startPoint y: 239, endPoint x: 812, endPoint y: 422, distance: 195.0
click at [812, 422] on div "New Expenses Your indirect expenses appear to be increasing. So far this month …" at bounding box center [758, 336] width 292 height 507
drag, startPoint x: 829, startPoint y: 417, endPoint x: 618, endPoint y: 241, distance: 274.3
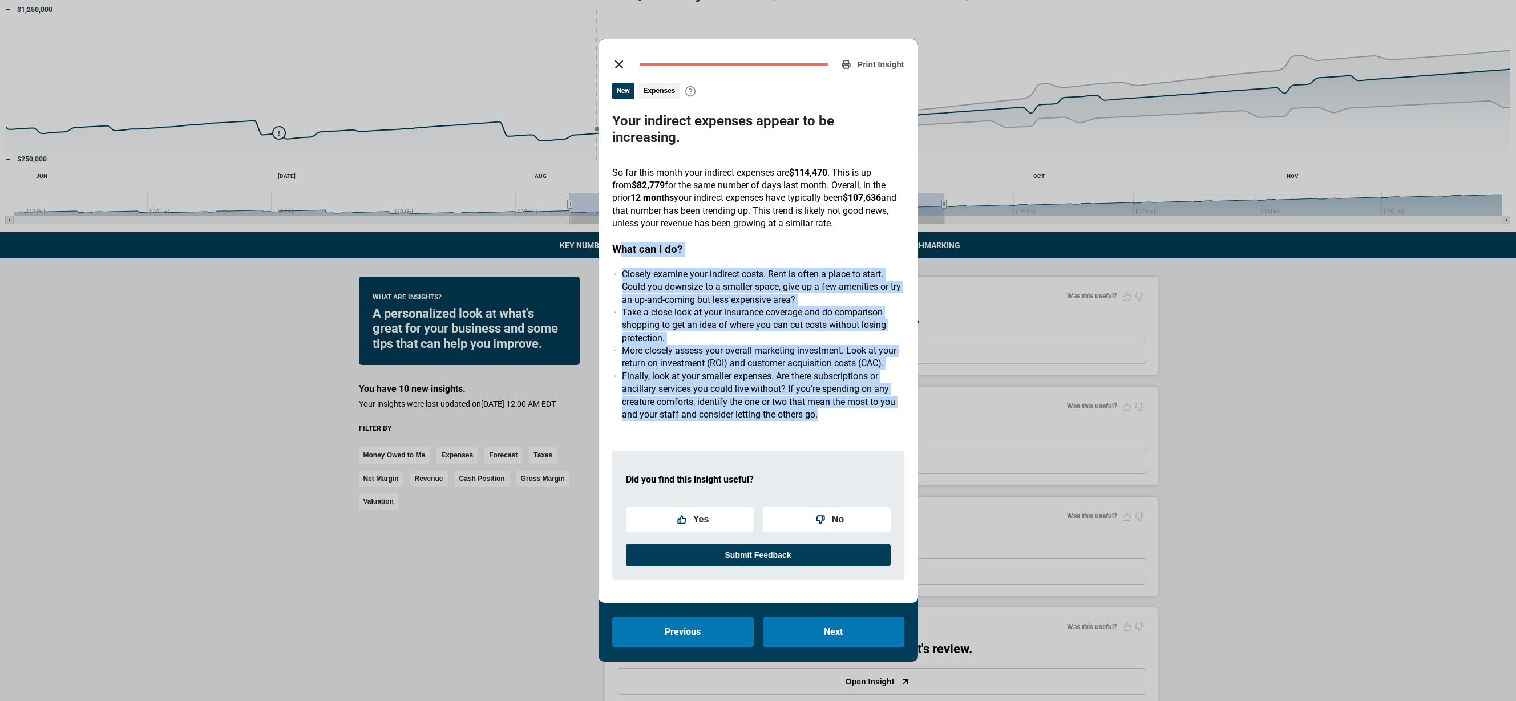
click at [618, 241] on div "New Expenses Your indirect expenses appear to be increasing. So far this month …" at bounding box center [758, 336] width 292 height 507
click at [618, 242] on h3 "What can I do?" at bounding box center [758, 249] width 292 height 15
drag, startPoint x: 609, startPoint y: 239, endPoint x: 814, endPoint y: 419, distance: 273.8
click at [814, 419] on div "Print Insight New Expenses Your indirect expenses appear to be increasing. So f…" at bounding box center [759, 321] width 320 height 564
click at [814, 419] on div "New Expenses Your indirect expenses appear to be increasing. So far this month …" at bounding box center [758, 336] width 292 height 507
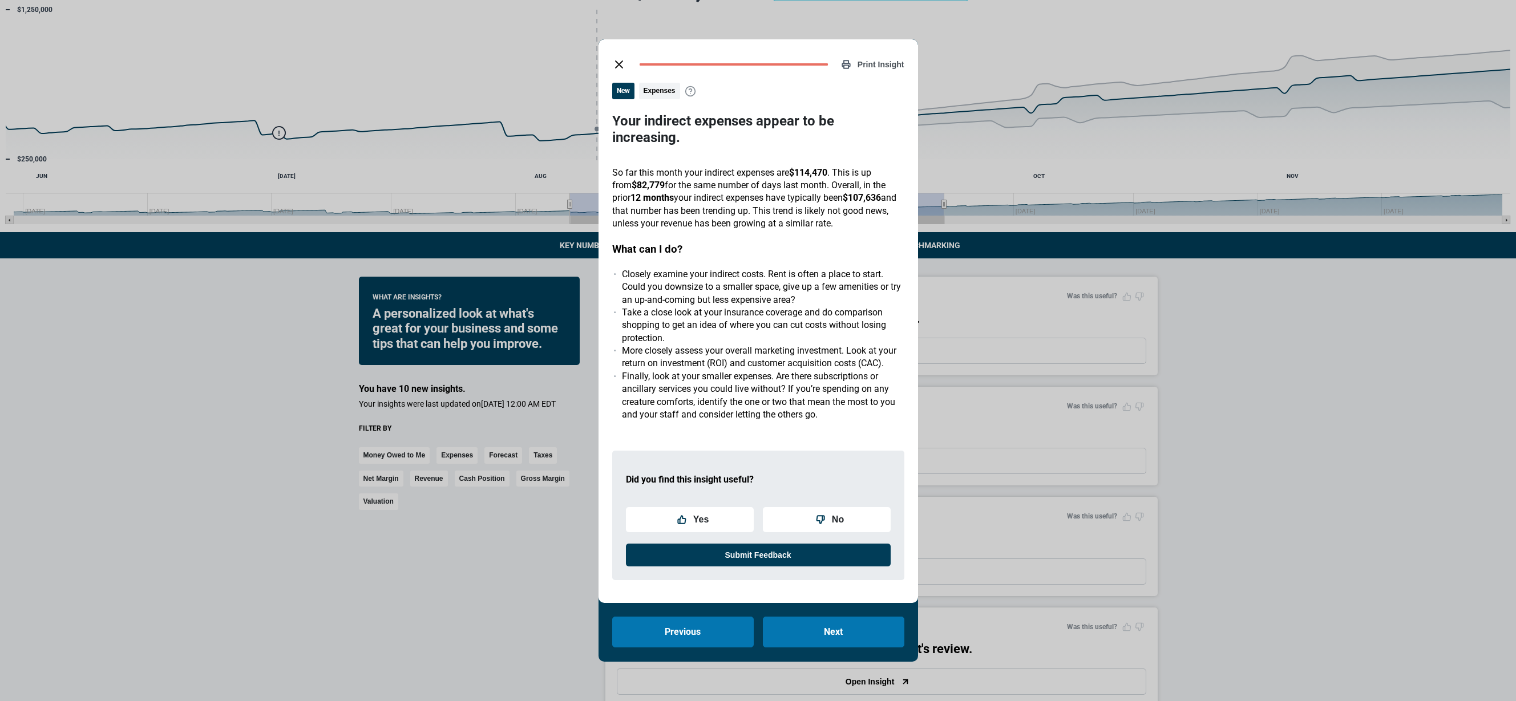
click at [663, 99] on span "Expenses" at bounding box center [659, 91] width 41 height 17
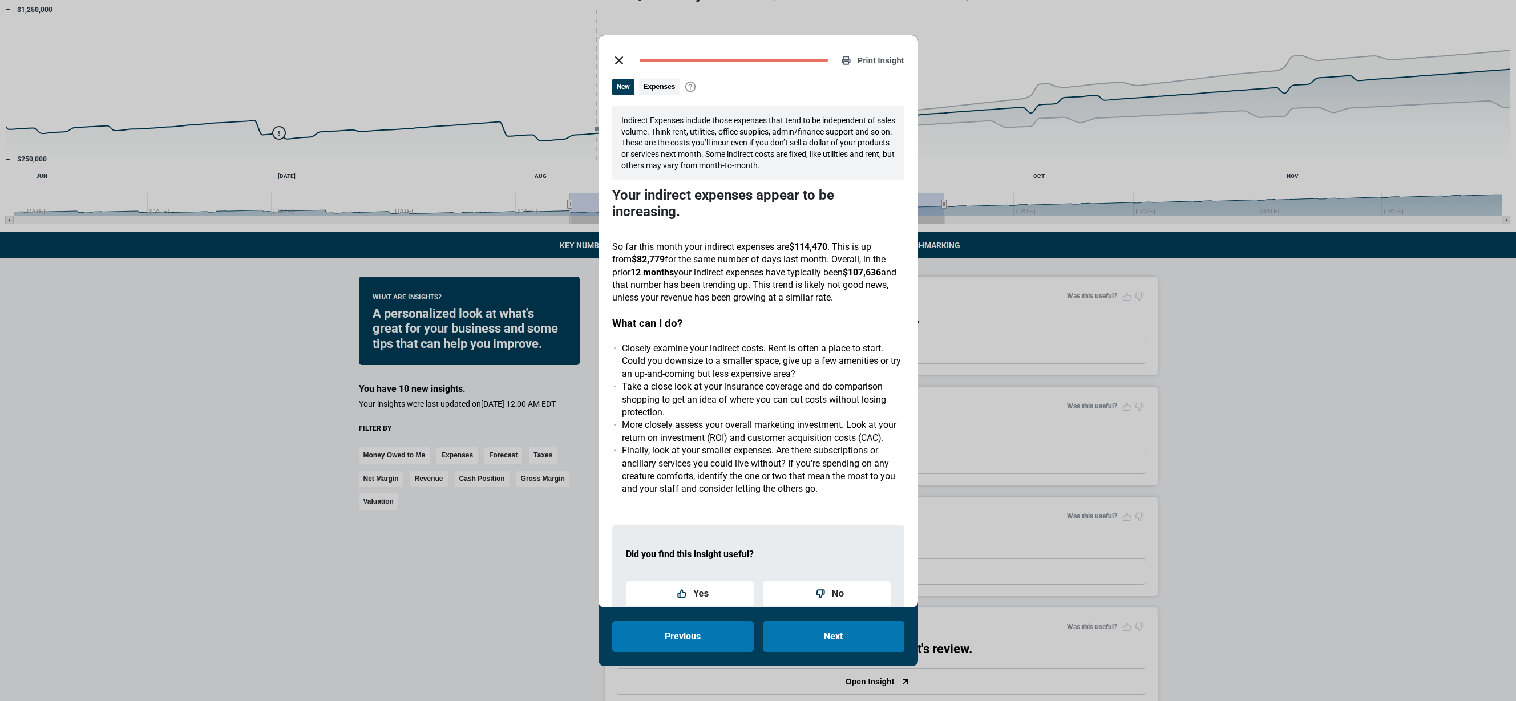
click at [658, 89] on span "Expenses" at bounding box center [659, 87] width 41 height 17
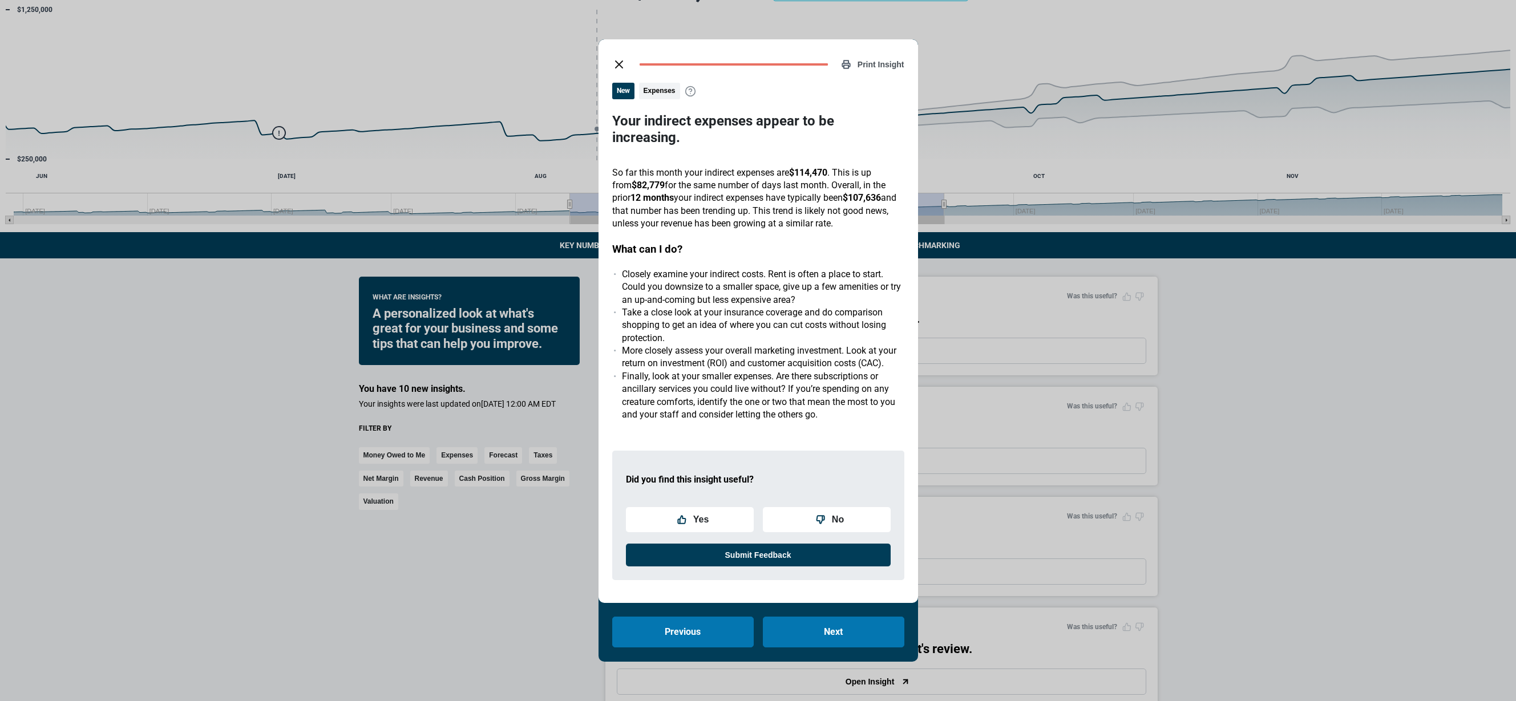
click at [659, 99] on span "Expenses" at bounding box center [659, 91] width 41 height 17
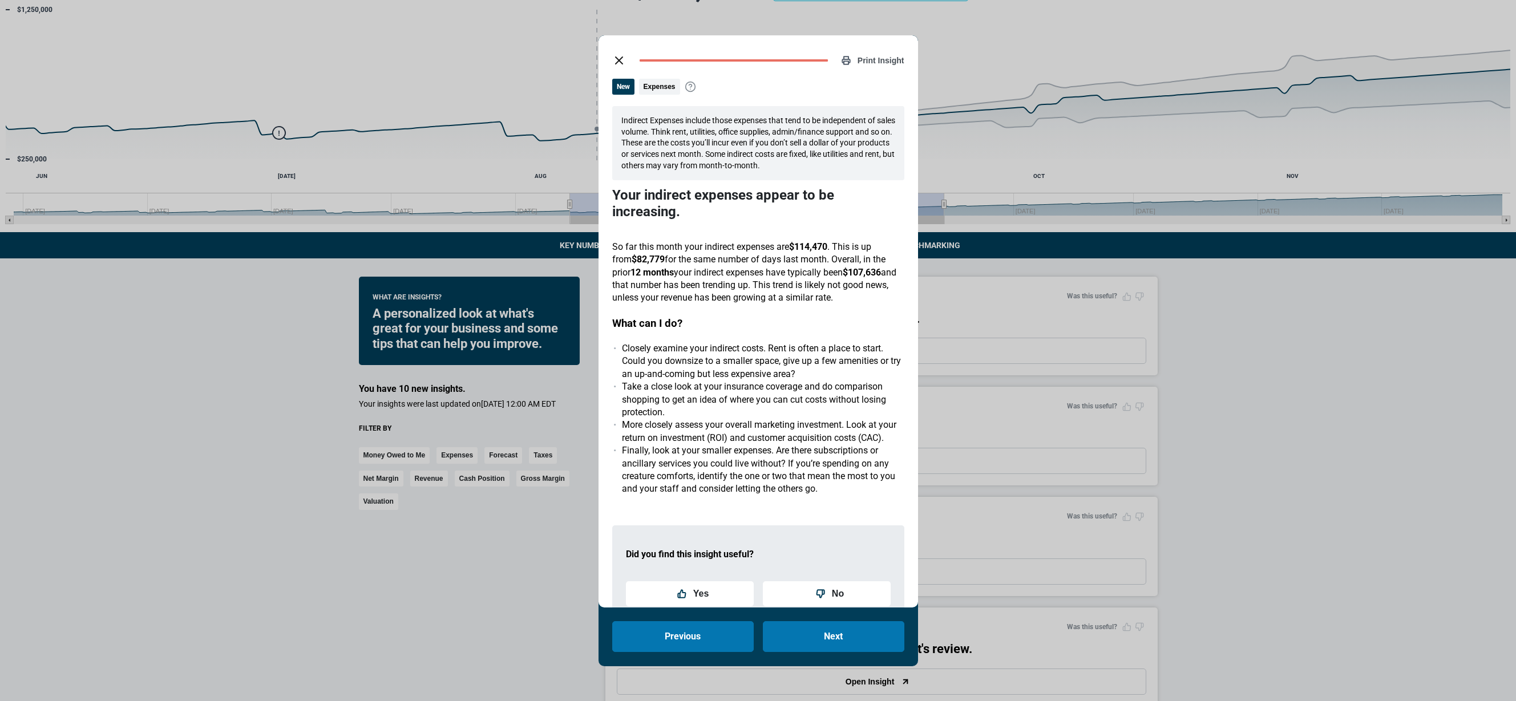
click at [655, 87] on span "Expenses" at bounding box center [659, 87] width 41 height 17
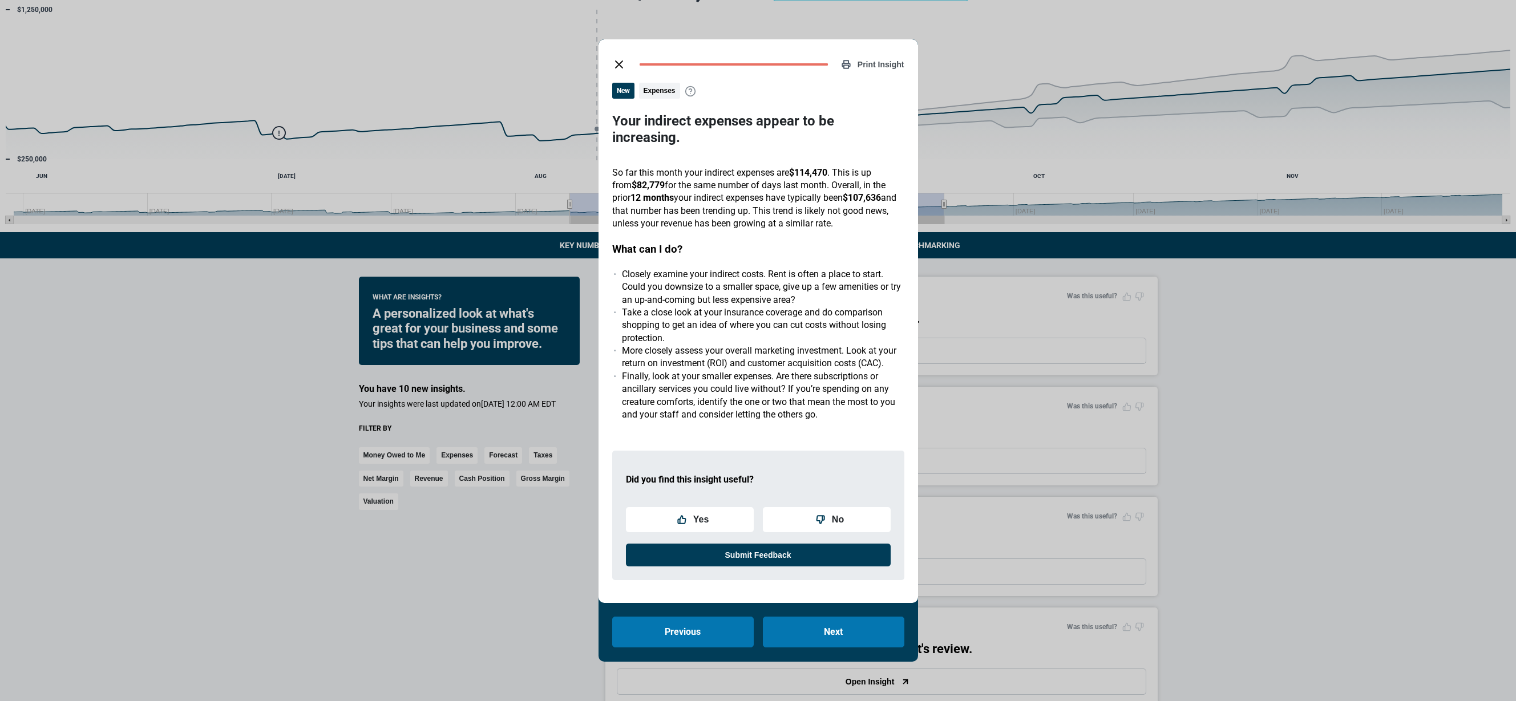
click at [658, 98] on span "Expenses" at bounding box center [659, 91] width 41 height 17
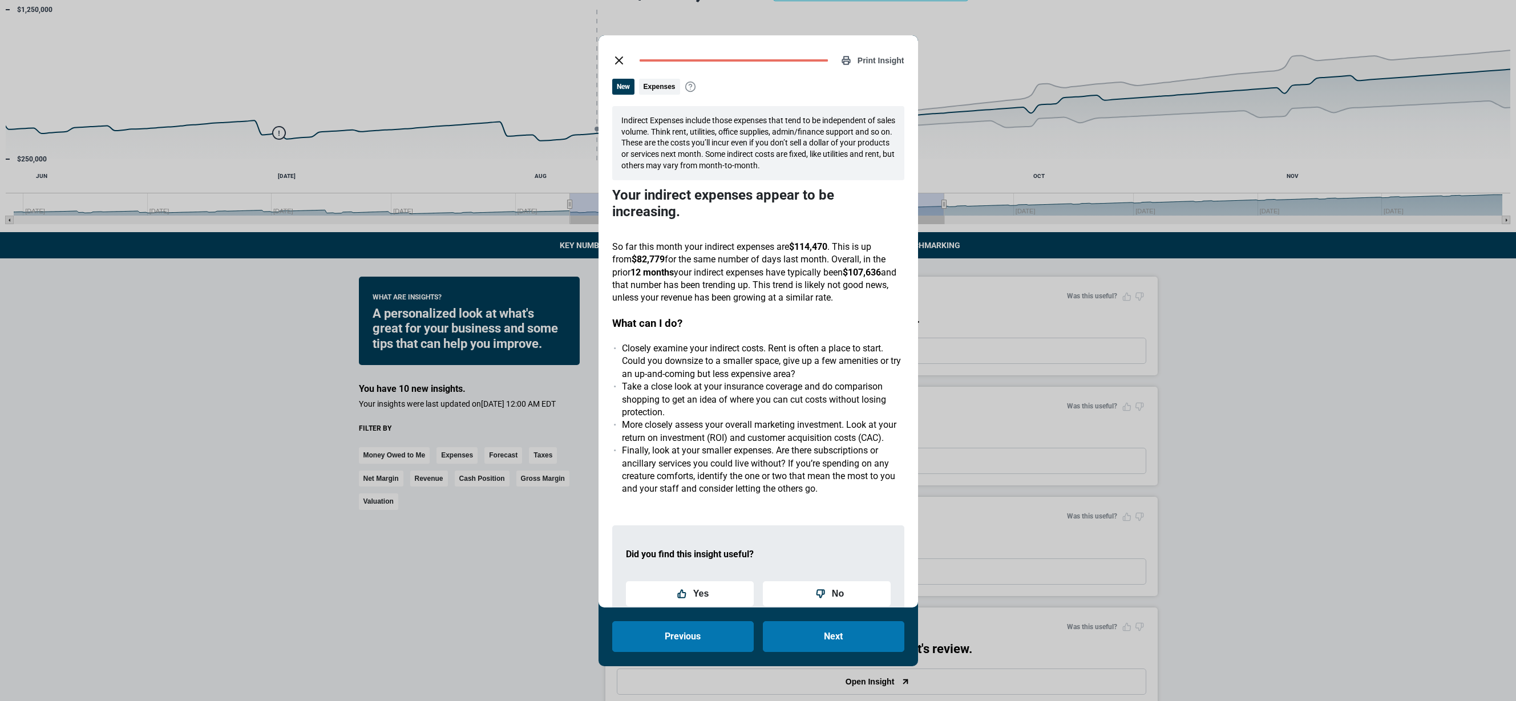
click at [619, 63] on icon "close dialog" at bounding box center [619, 61] width 14 height 14
